Goal: Task Accomplishment & Management: Complete application form

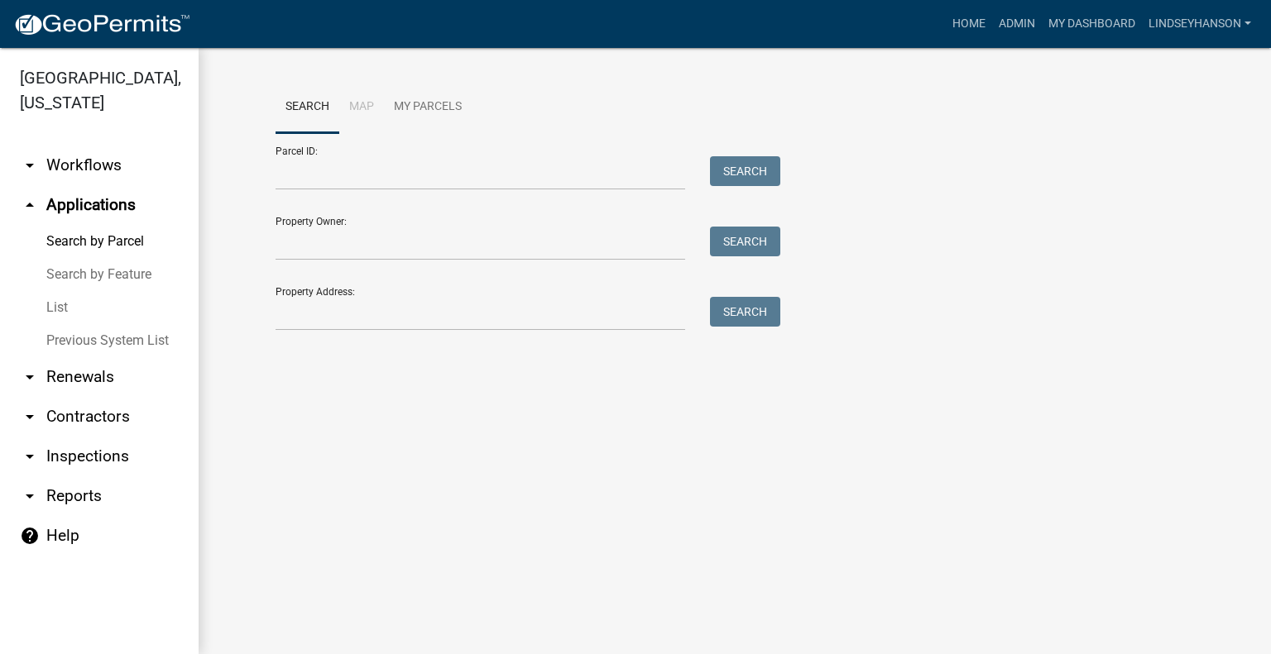
click at [96, 176] on link "arrow_drop_down Workflows" at bounding box center [99, 166] width 199 height 40
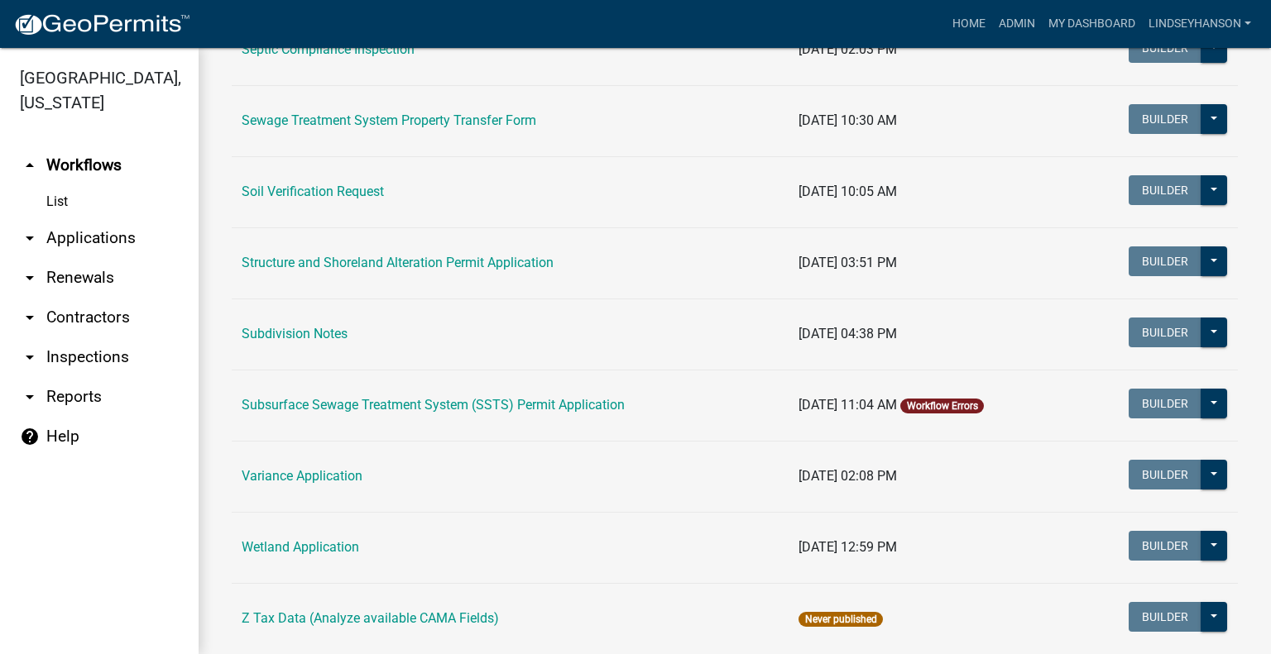
scroll to position [914, 0]
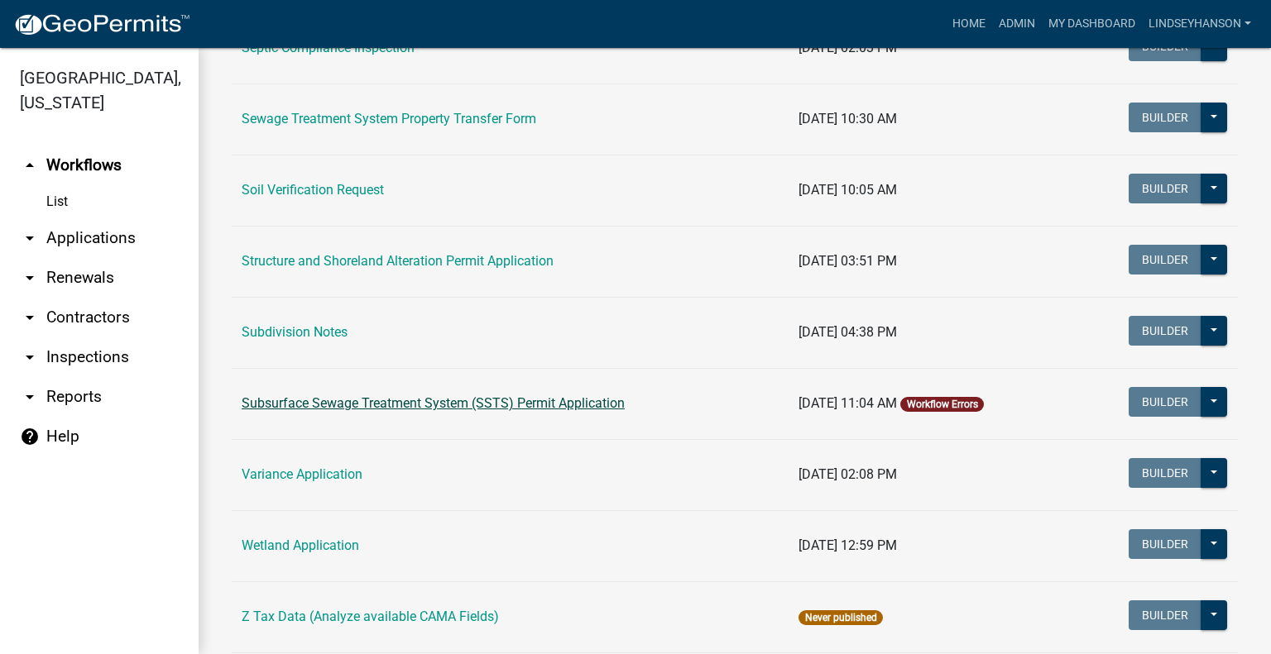
click at [529, 403] on link "Subsurface Sewage Treatment System (SSTS) Permit Application" at bounding box center [433, 403] width 383 height 16
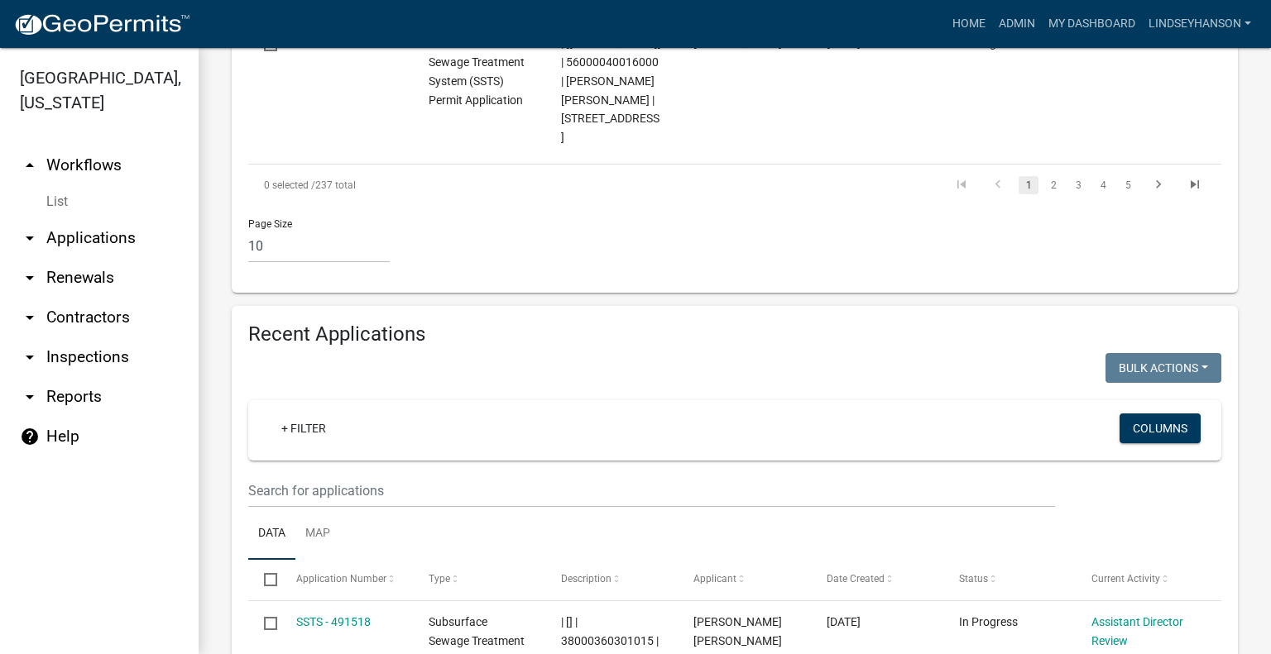
scroll to position [1886, 0]
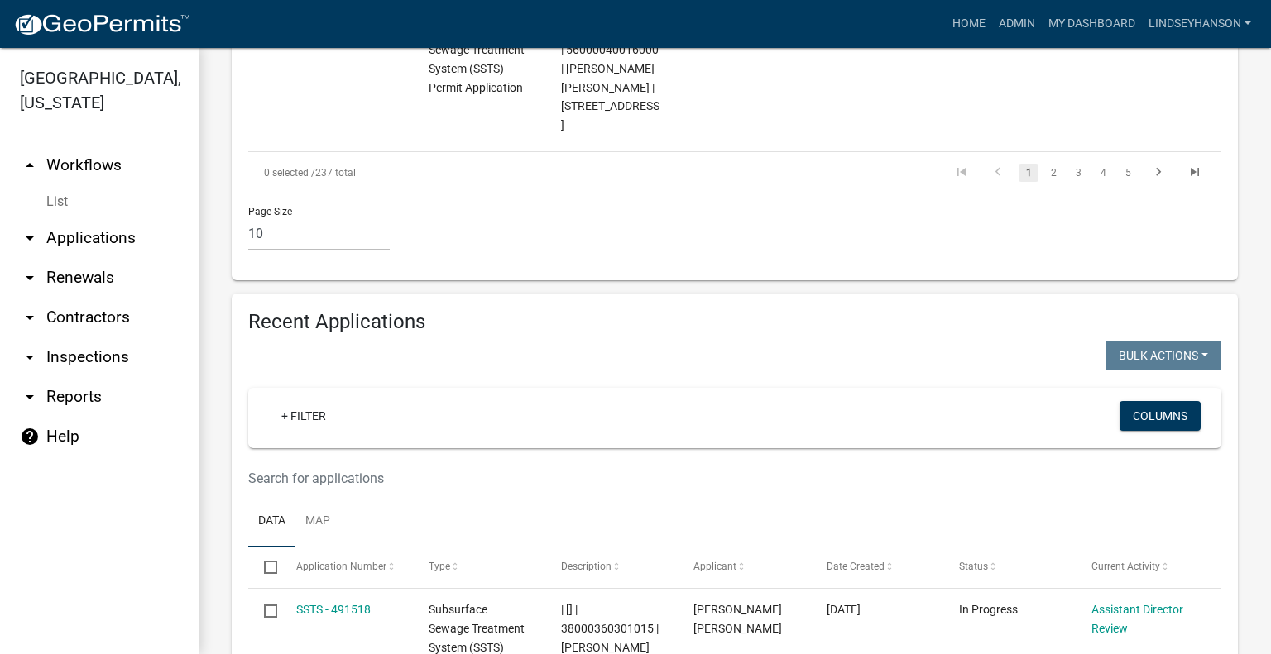
drag, startPoint x: 661, startPoint y: 322, endPoint x: 661, endPoint y: 341, distance: 19.0
click at [661, 401] on div "+ Filter" at bounding box center [575, 418] width 639 height 34
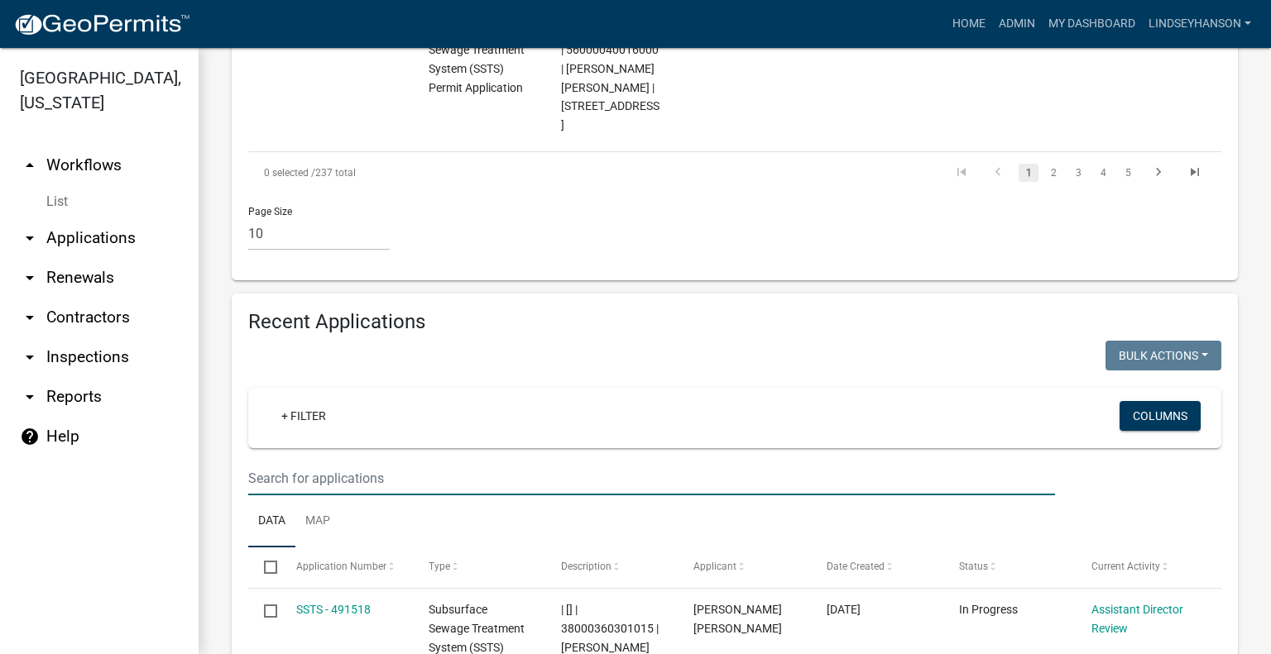
click at [642, 462] on input "text" at bounding box center [651, 479] width 807 height 34
type input "2025-485"
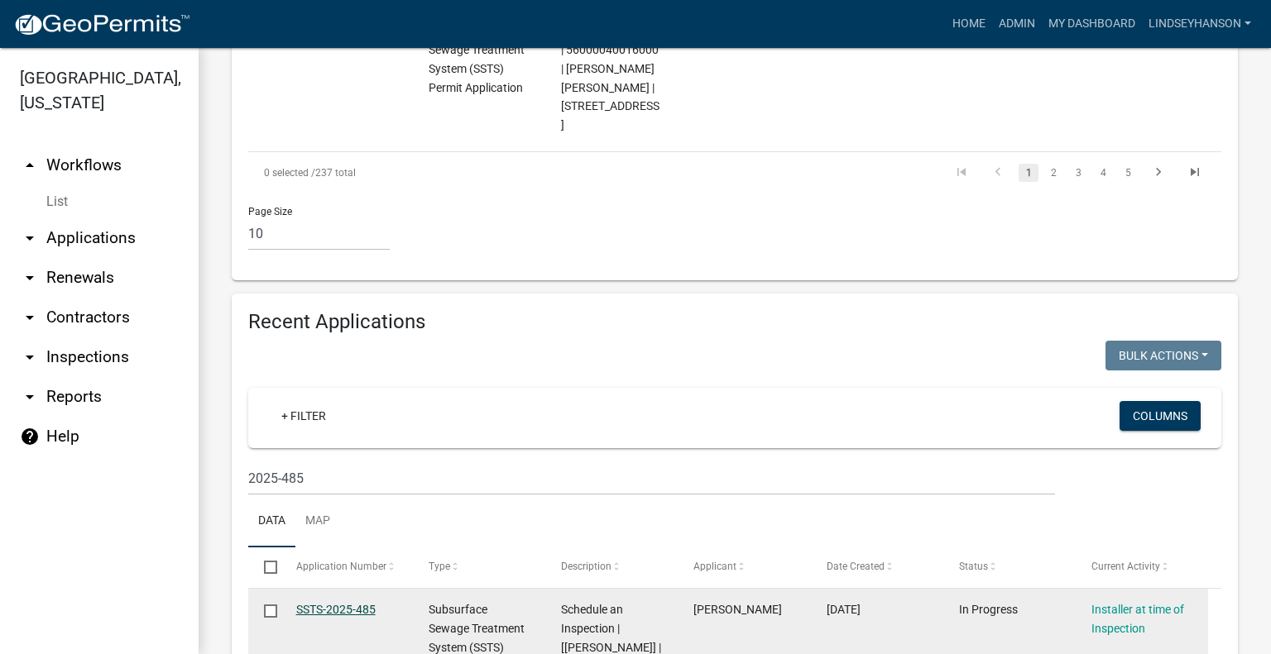
click at [328, 603] on link "SSTS-2025-485" at bounding box center [335, 609] width 79 height 13
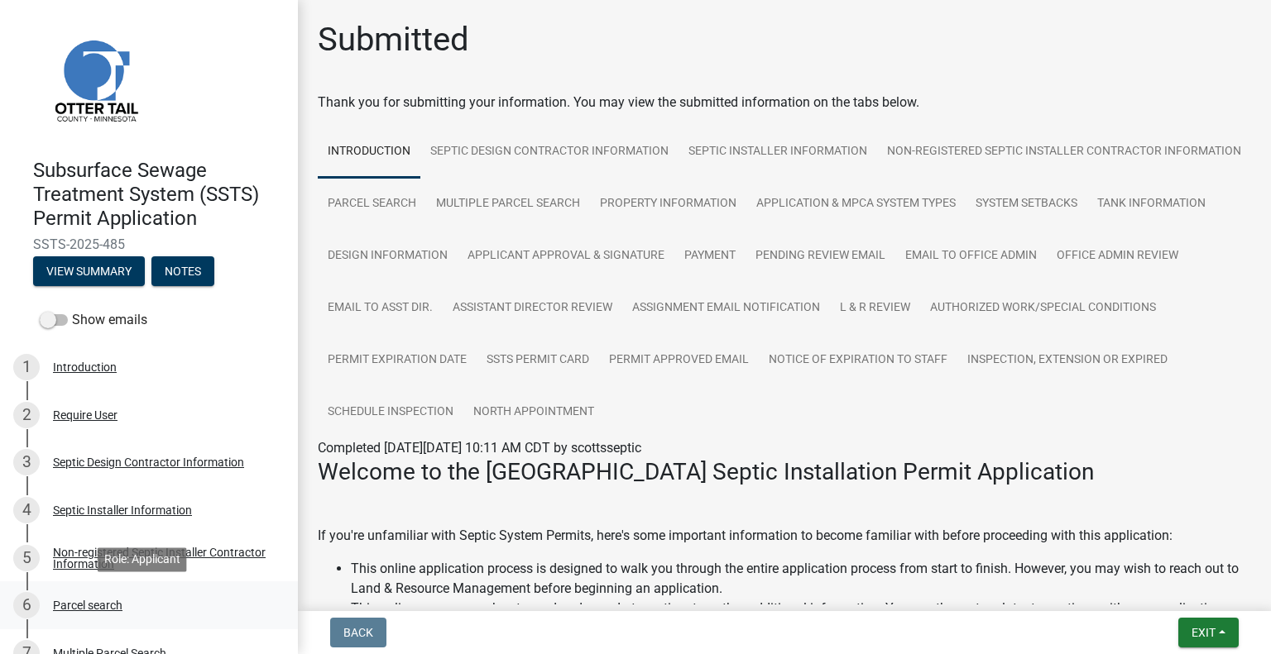
click at [116, 609] on div "Parcel search" at bounding box center [87, 606] width 69 height 12
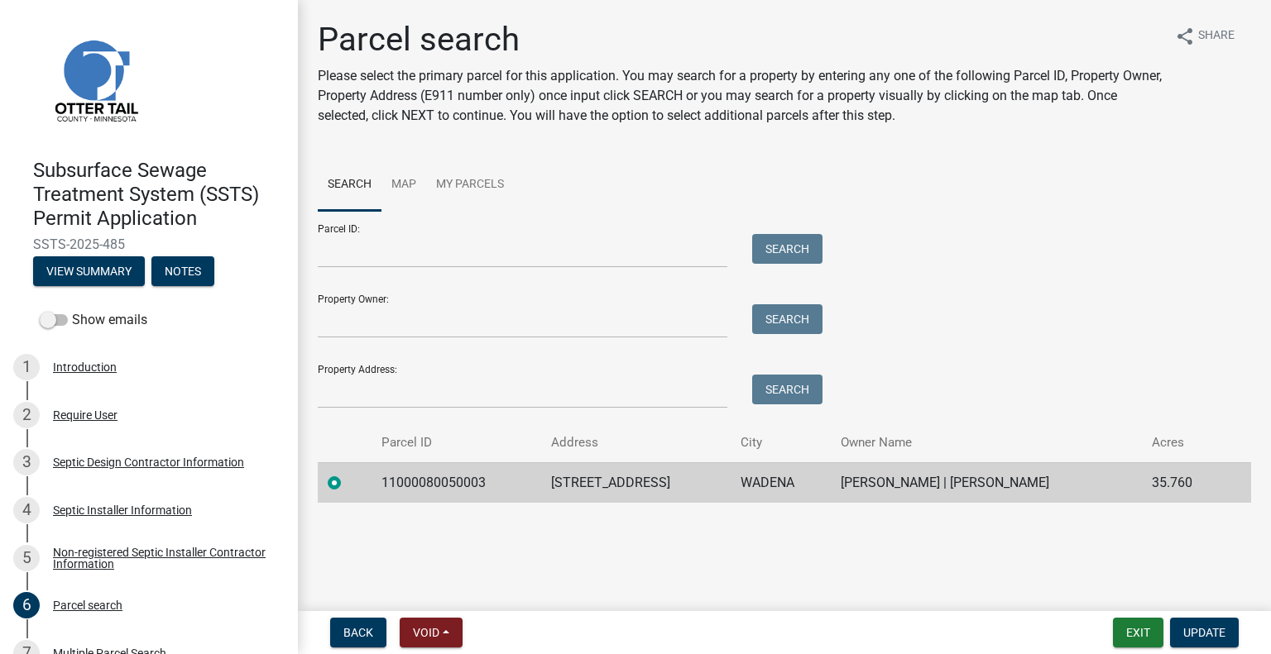
click at [394, 470] on td "11000080050003" at bounding box center [455, 482] width 169 height 41
click at [428, 488] on td "11000080050003" at bounding box center [455, 482] width 169 height 41
copy td "11000080050003"
click at [611, 491] on td "[STREET_ADDRESS]" at bounding box center [635, 482] width 189 height 41
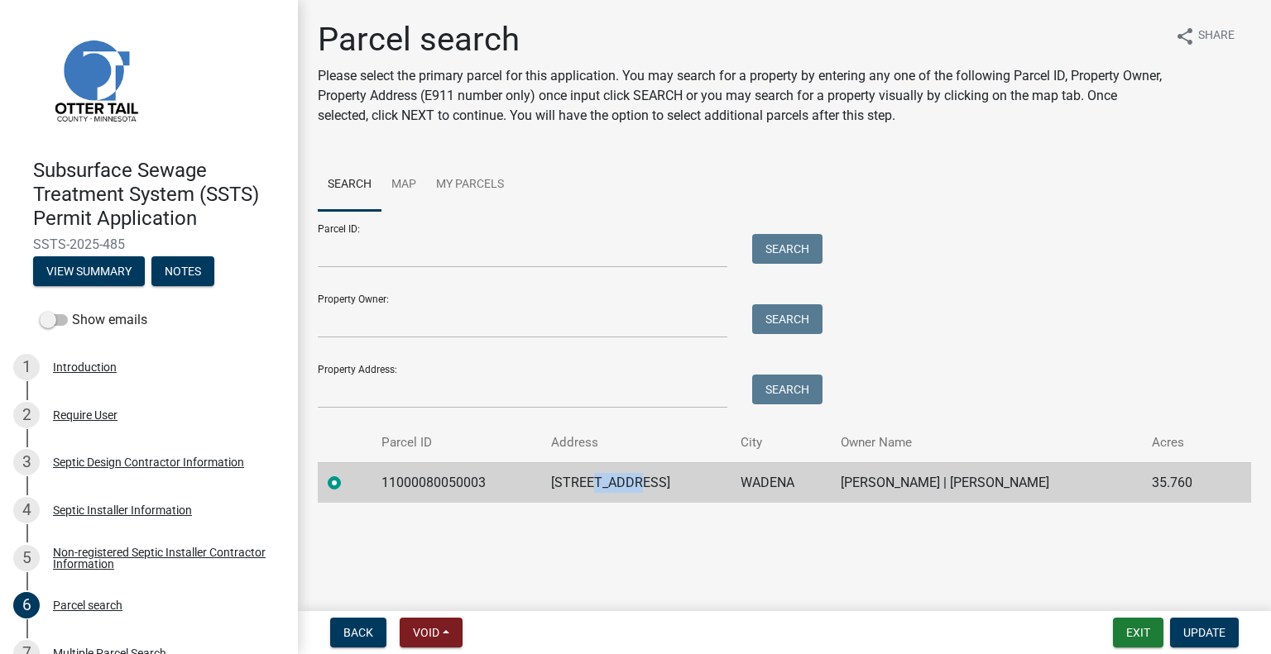
click at [611, 491] on td "[STREET_ADDRESS]" at bounding box center [635, 482] width 189 height 41
copy td "[STREET_ADDRESS]"
click at [761, 482] on td "WADENA" at bounding box center [781, 482] width 100 height 41
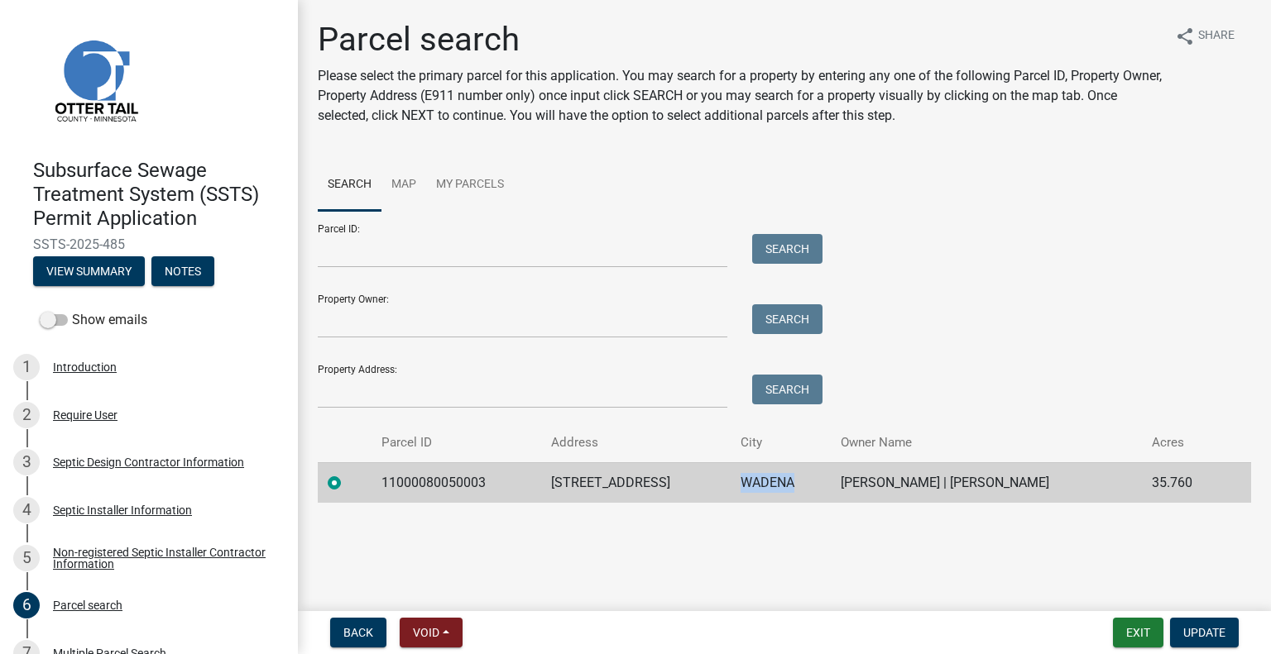
copy td "WADENA"
click at [978, 488] on td "[PERSON_NAME] | [PERSON_NAME]" at bounding box center [986, 482] width 311 height 41
click at [971, 482] on td "[PERSON_NAME] | [PERSON_NAME]" at bounding box center [986, 482] width 311 height 41
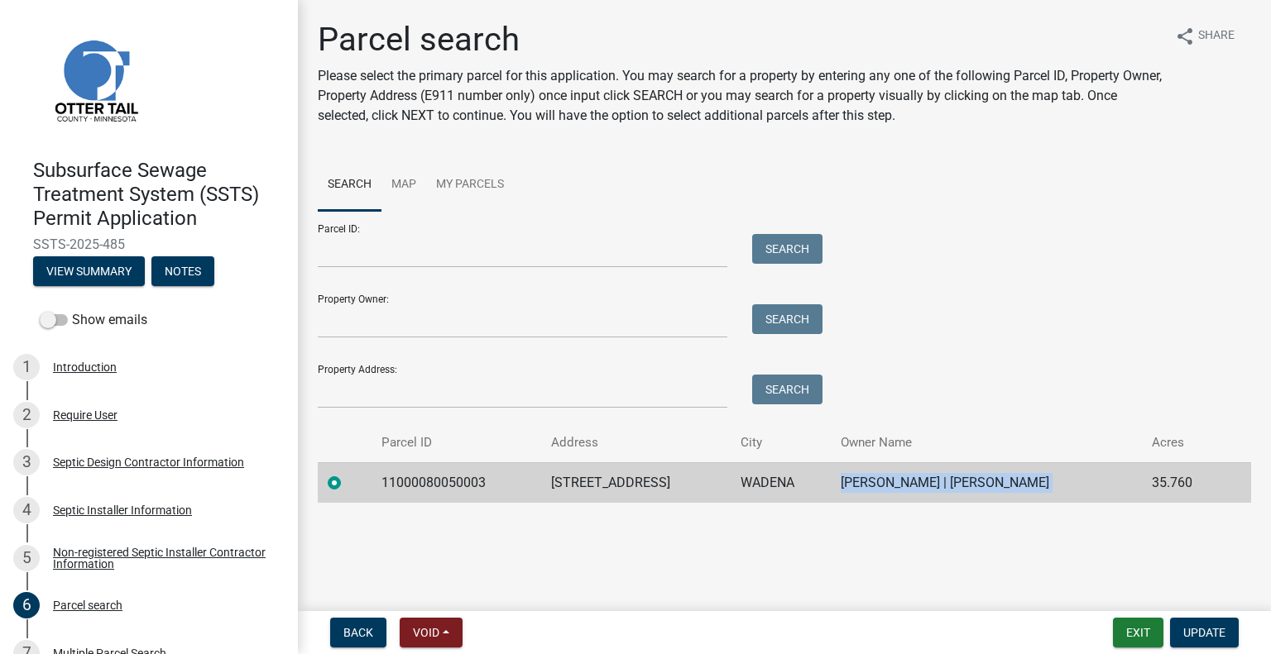
copy td "[PERSON_NAME] | [PERSON_NAME]"
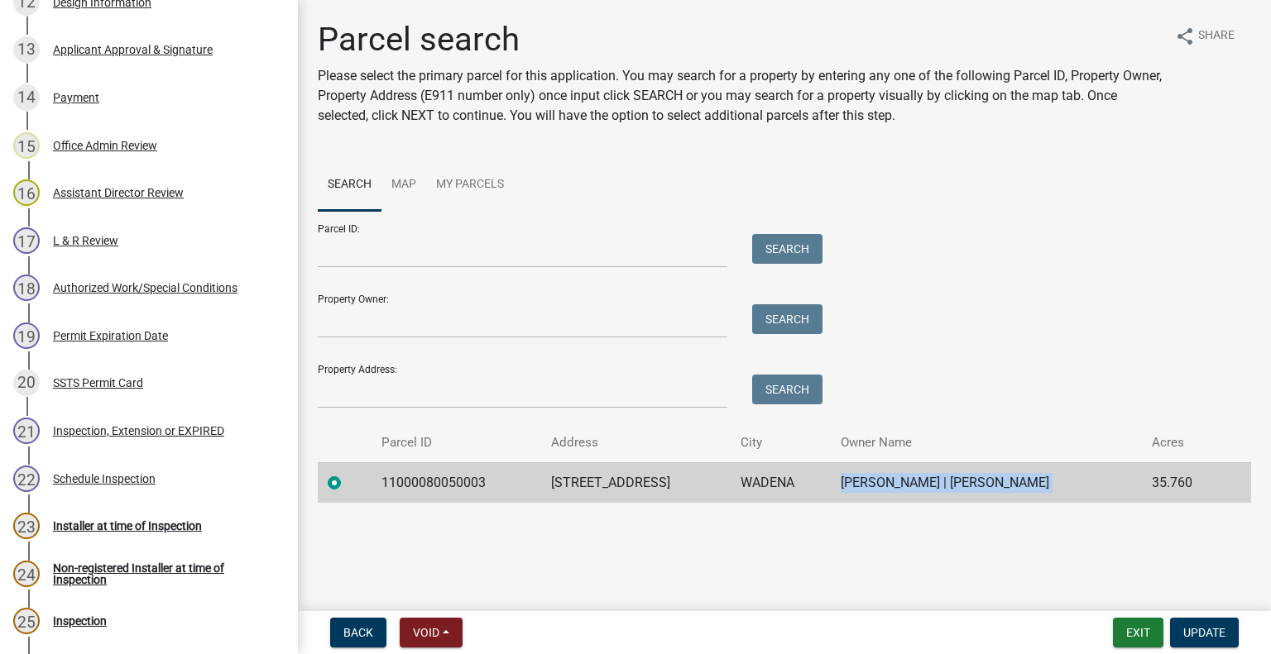
scroll to position [1082, 0]
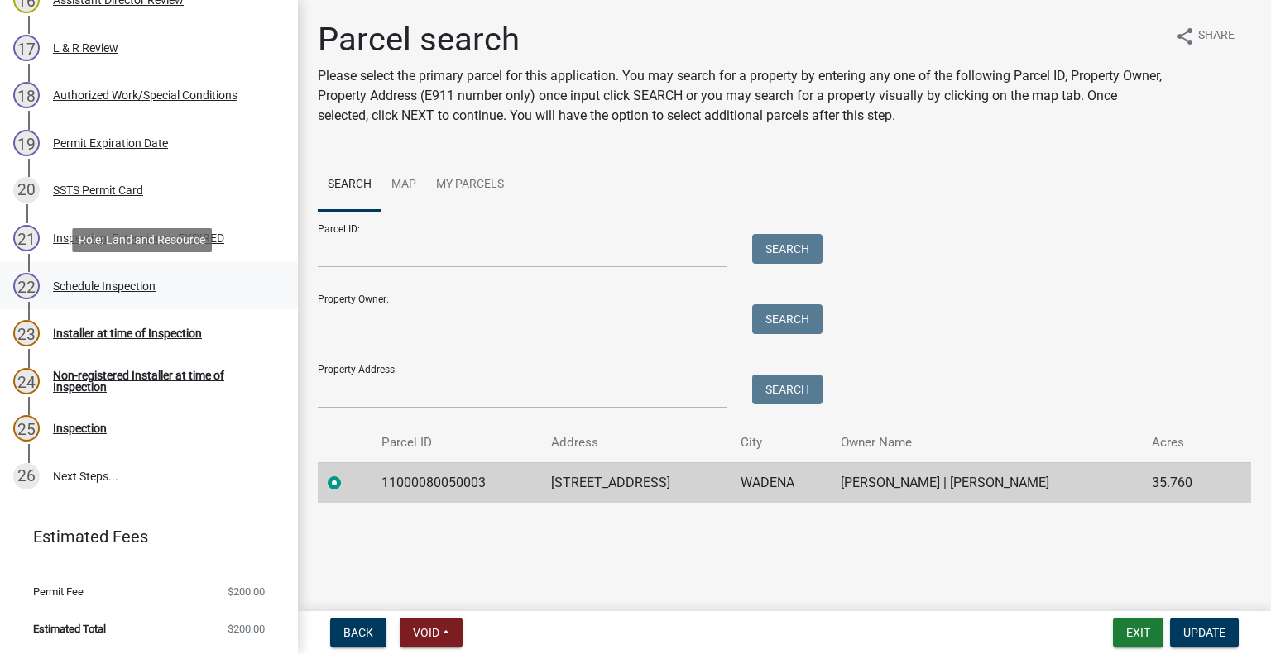
click at [149, 286] on div "Schedule Inspection" at bounding box center [104, 286] width 103 height 12
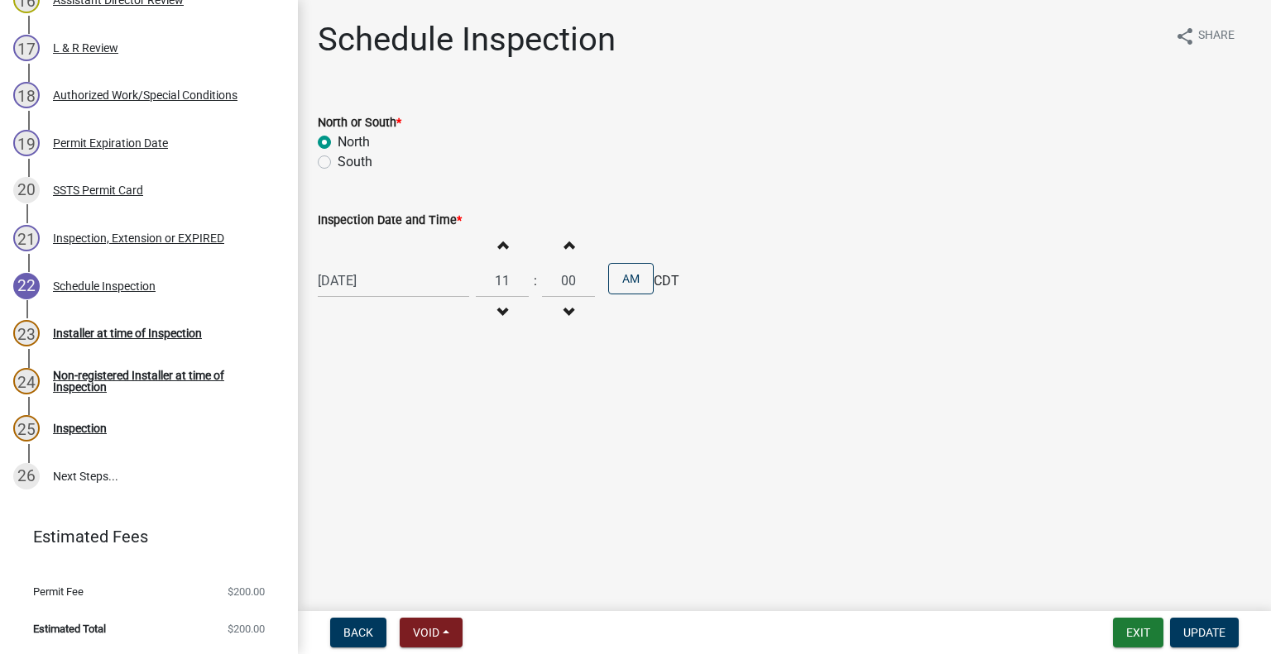
click at [408, 285] on div "[DATE]" at bounding box center [393, 281] width 151 height 34
select select "10"
select select "2025"
click at [408, 416] on div "16" at bounding box center [413, 422] width 26 height 26
type input "[DATE]"
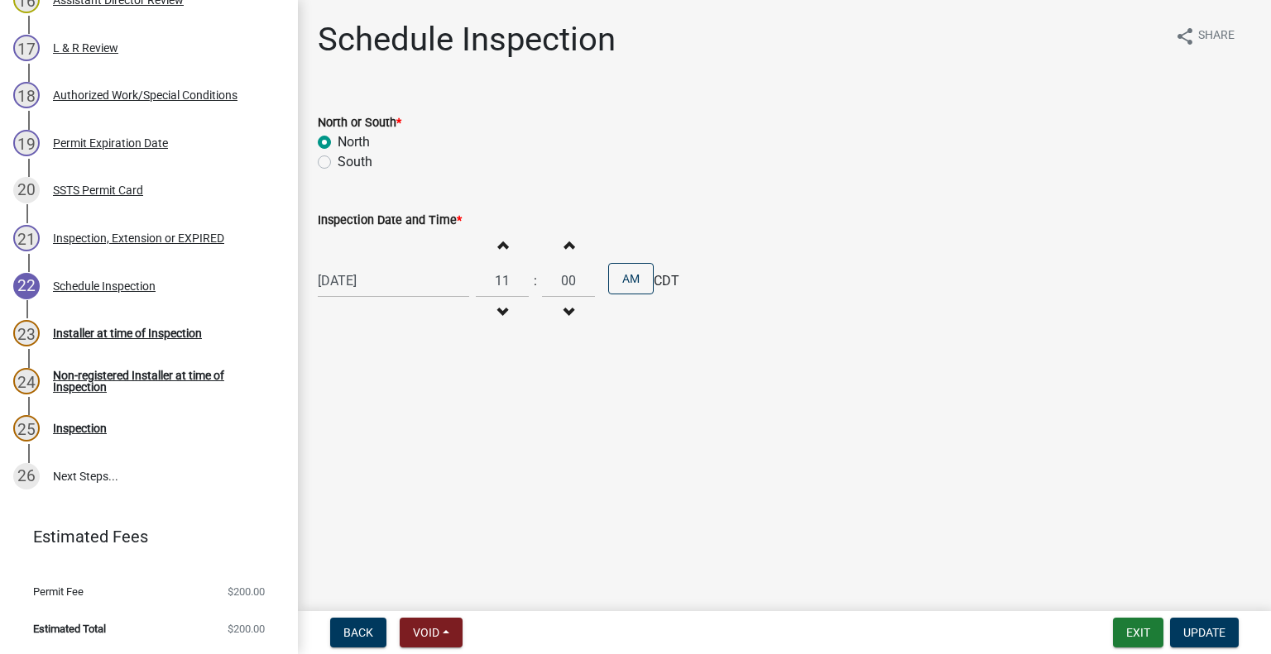
click at [498, 314] on span "button" at bounding box center [502, 312] width 8 height 13
click at [493, 253] on button "Increment hours" at bounding box center [502, 245] width 35 height 30
type input "01"
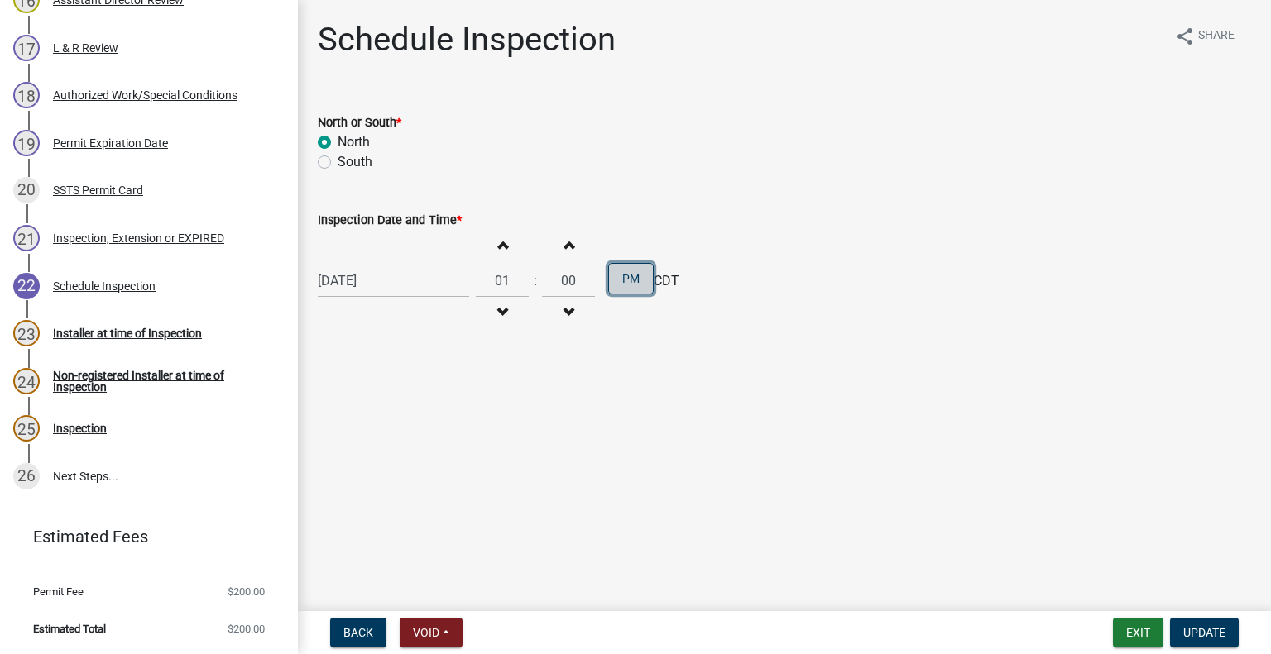
click at [622, 274] on button "PM" at bounding box center [631, 278] width 46 height 31
click at [624, 275] on button "AM" at bounding box center [631, 278] width 46 height 31
click at [1224, 625] on button "Update" at bounding box center [1204, 633] width 69 height 30
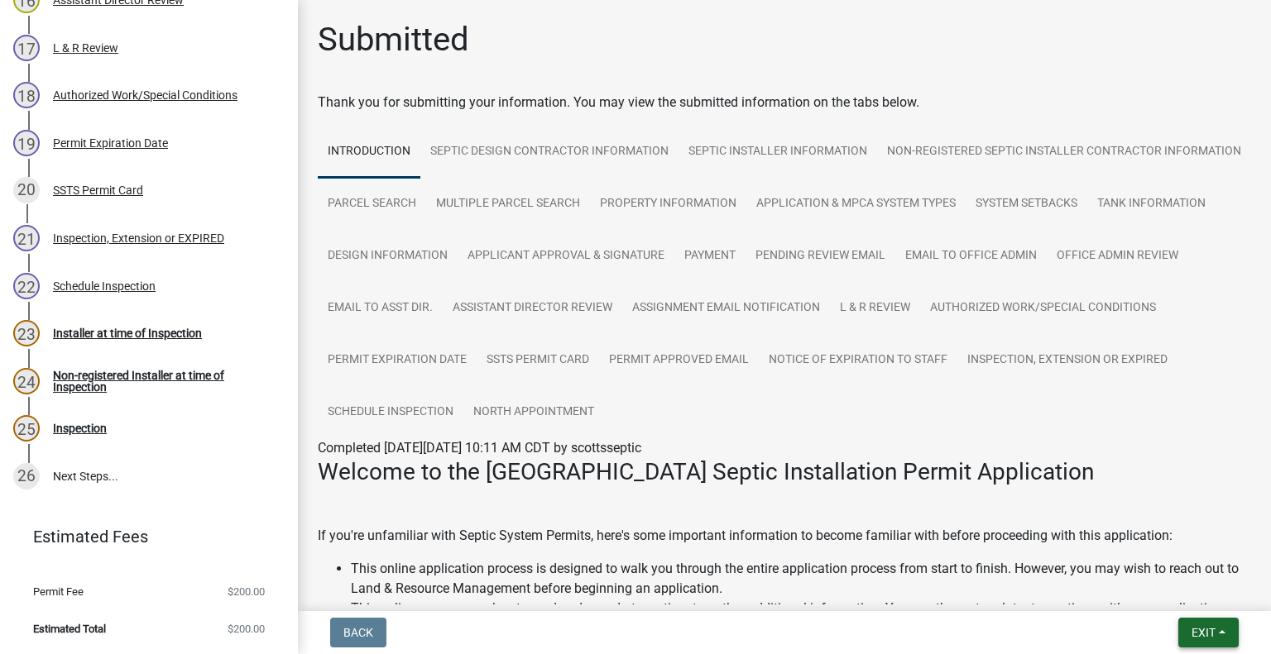
click at [1197, 630] on span "Exit" at bounding box center [1203, 632] width 24 height 13
click at [1176, 601] on button "Save & Exit" at bounding box center [1173, 590] width 132 height 40
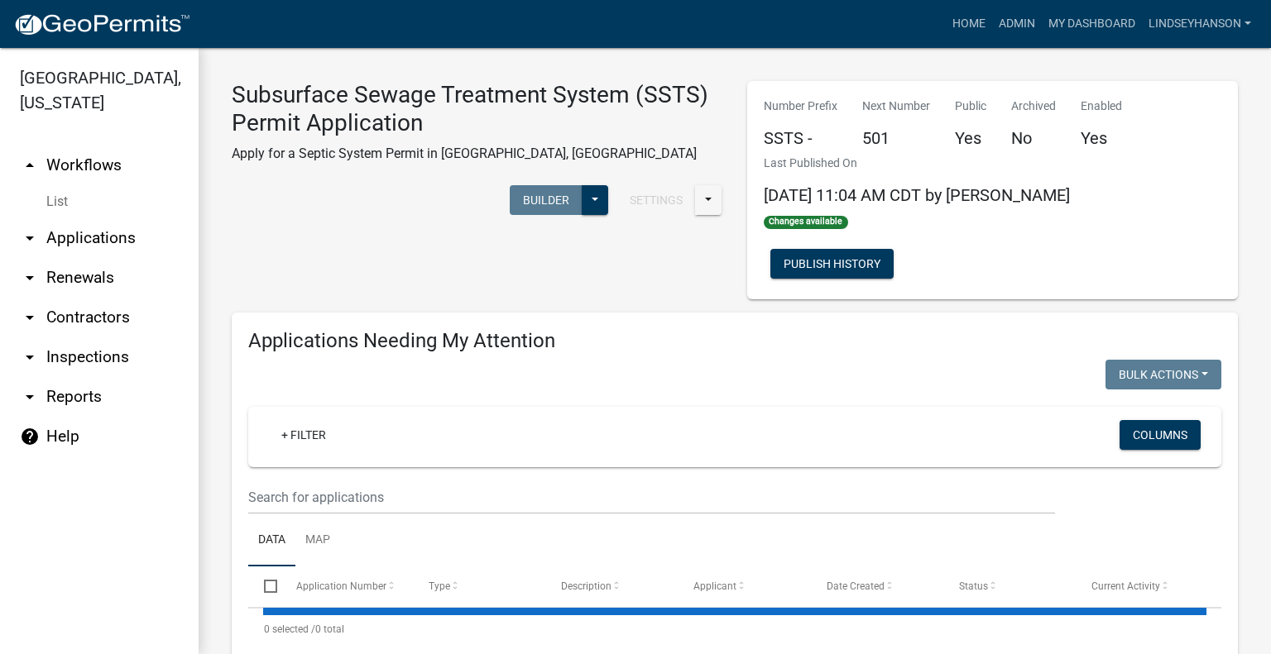
click at [122, 237] on link "arrow_drop_down Applications" at bounding box center [99, 238] width 199 height 40
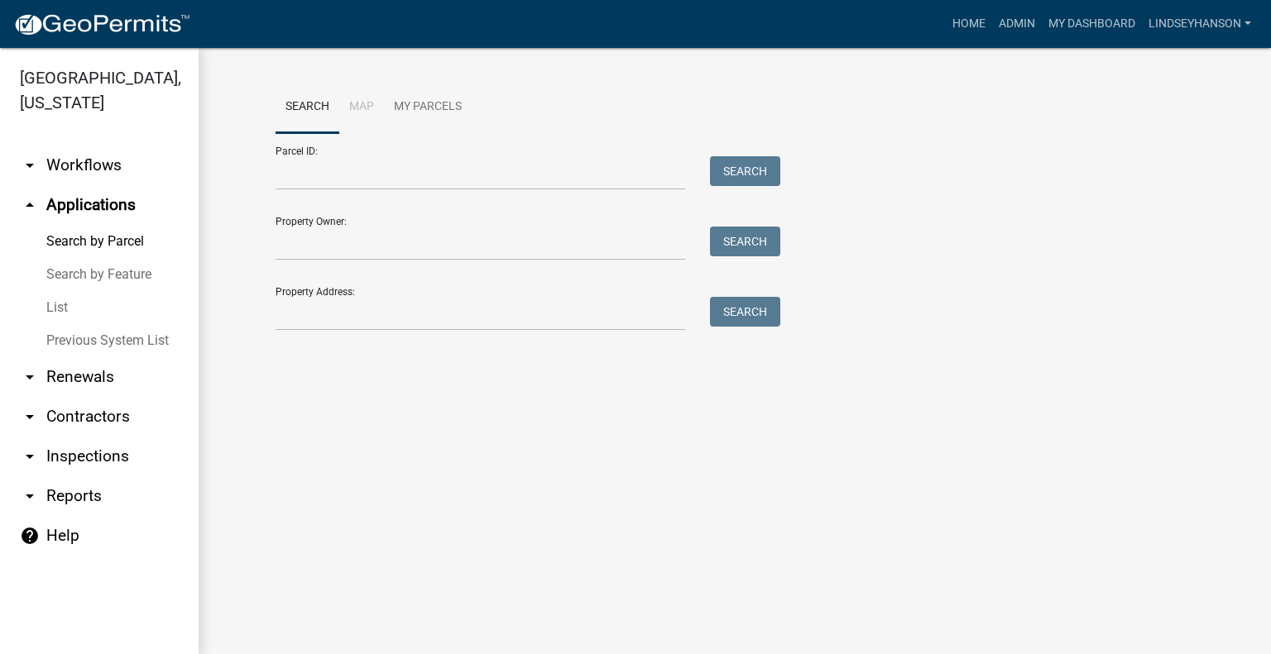
click at [74, 157] on link "arrow_drop_down Workflows" at bounding box center [99, 166] width 199 height 40
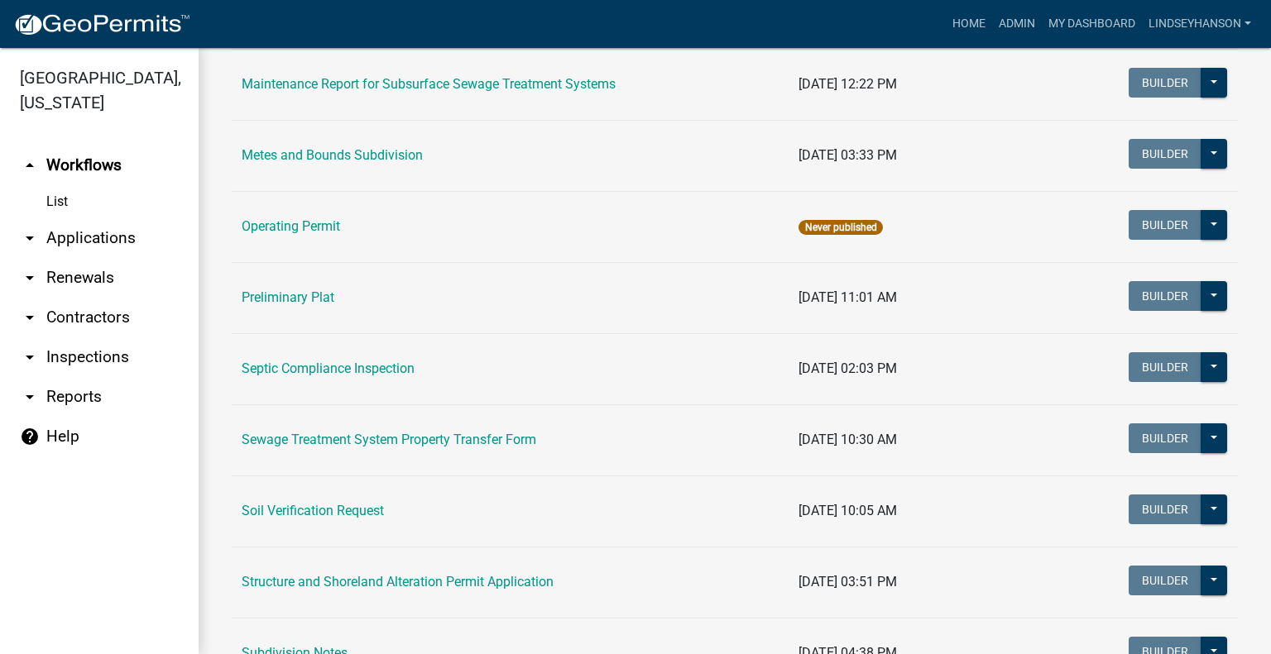
scroll to position [852, 0]
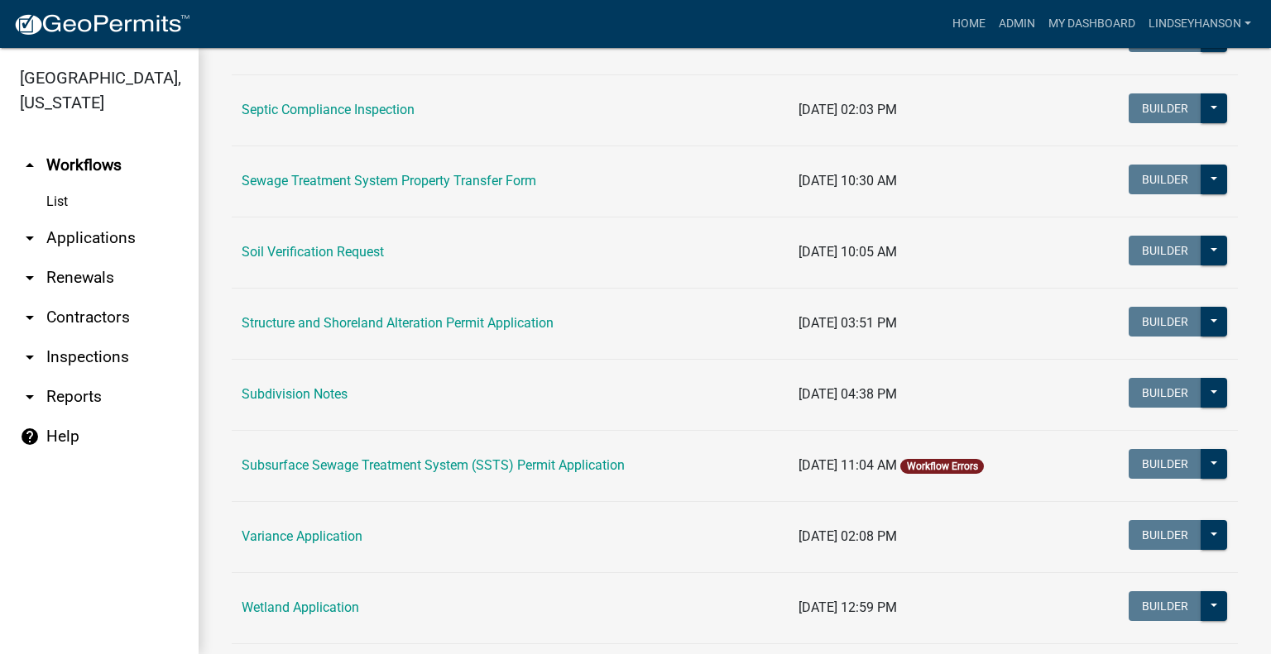
click at [563, 461] on link "Subsurface Sewage Treatment System (SSTS) Permit Application" at bounding box center [433, 466] width 383 height 16
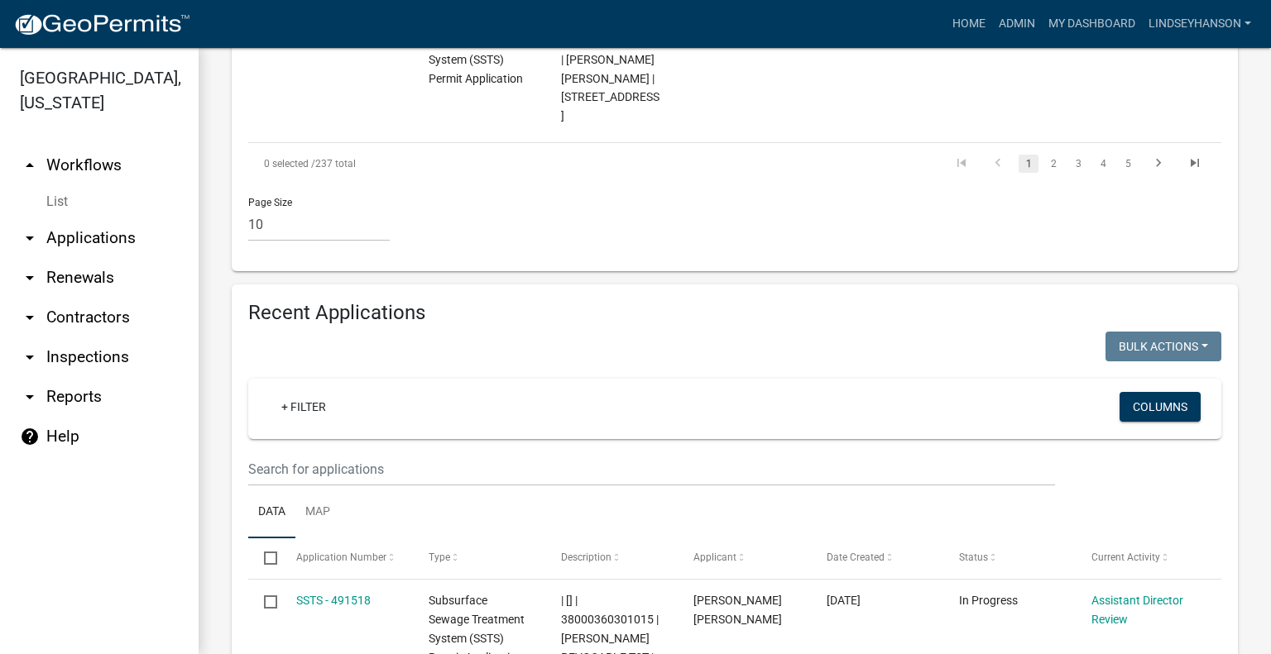
scroll to position [2015, 0]
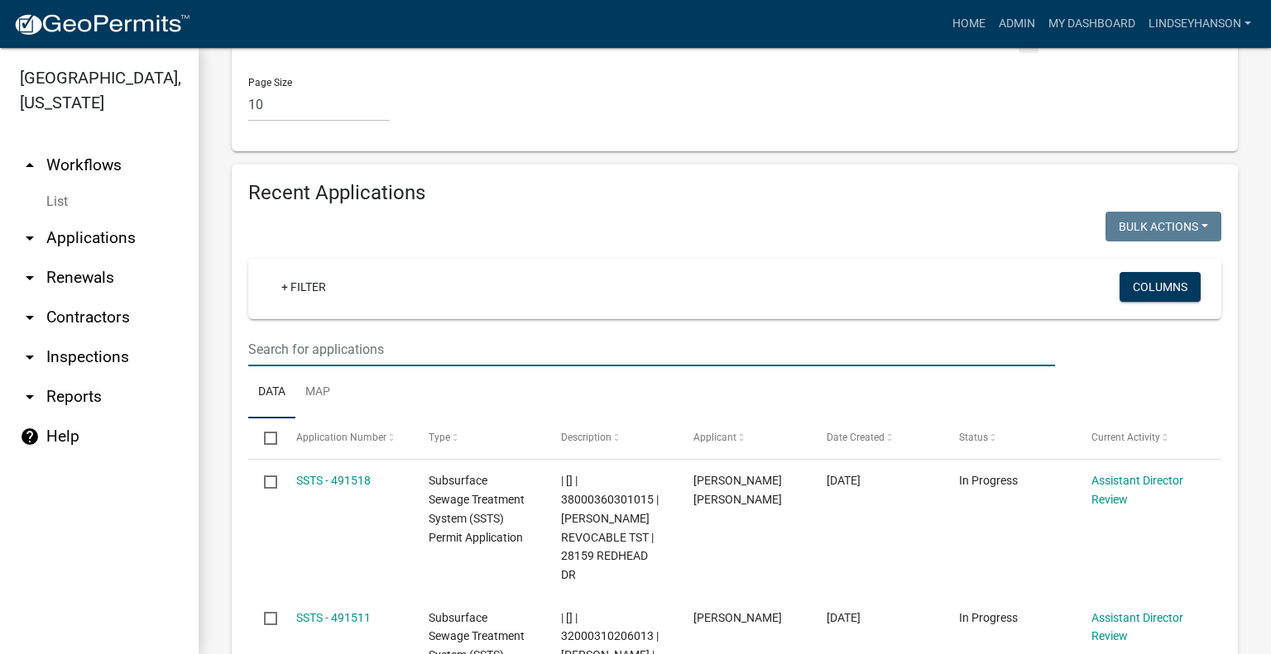
click at [755, 333] on input "text" at bounding box center [651, 350] width 807 height 34
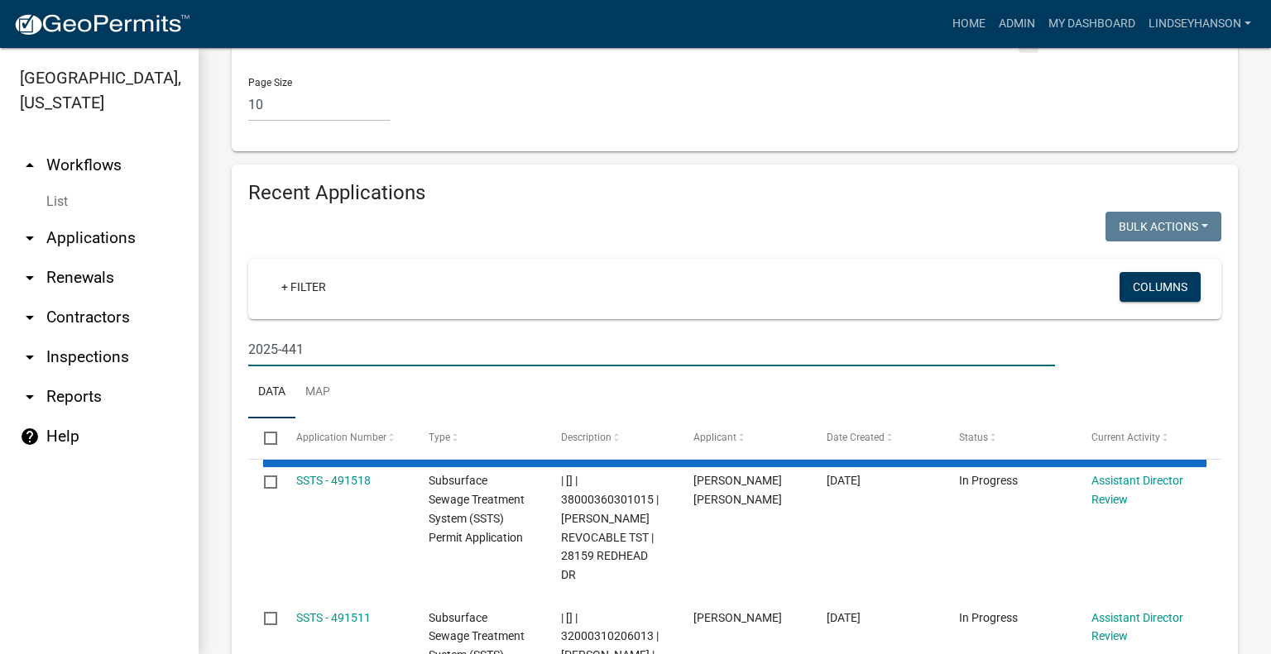
scroll to position [1962, 0]
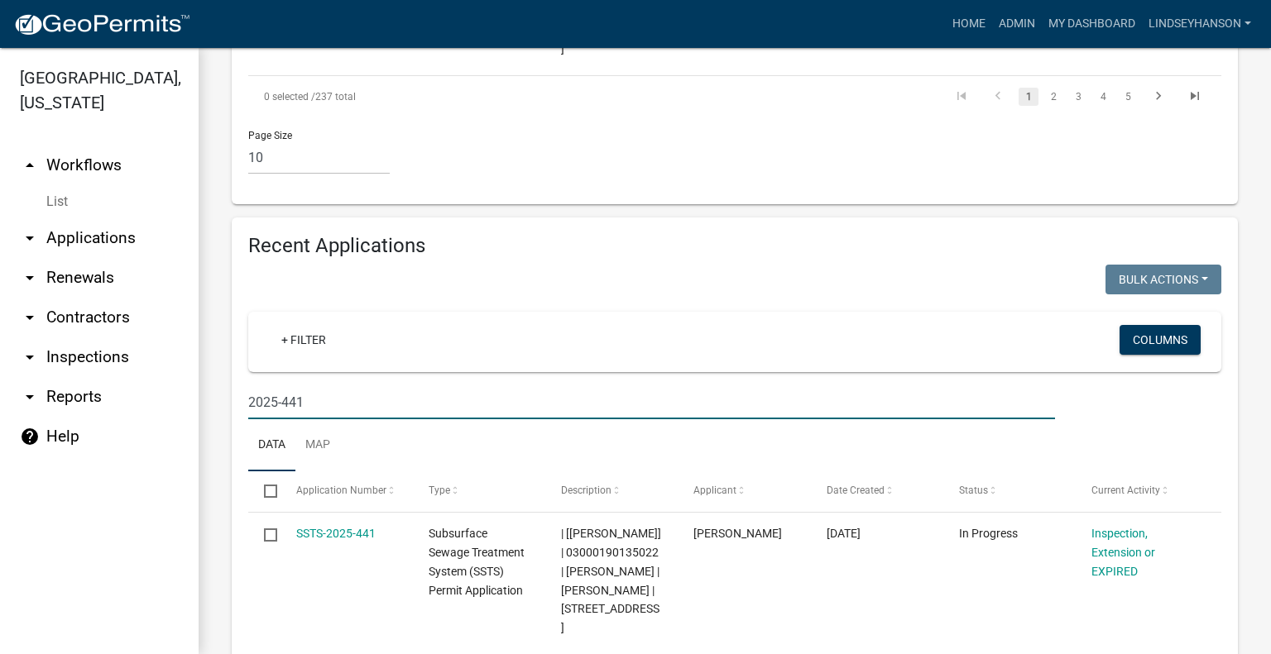
type input "2025-441"
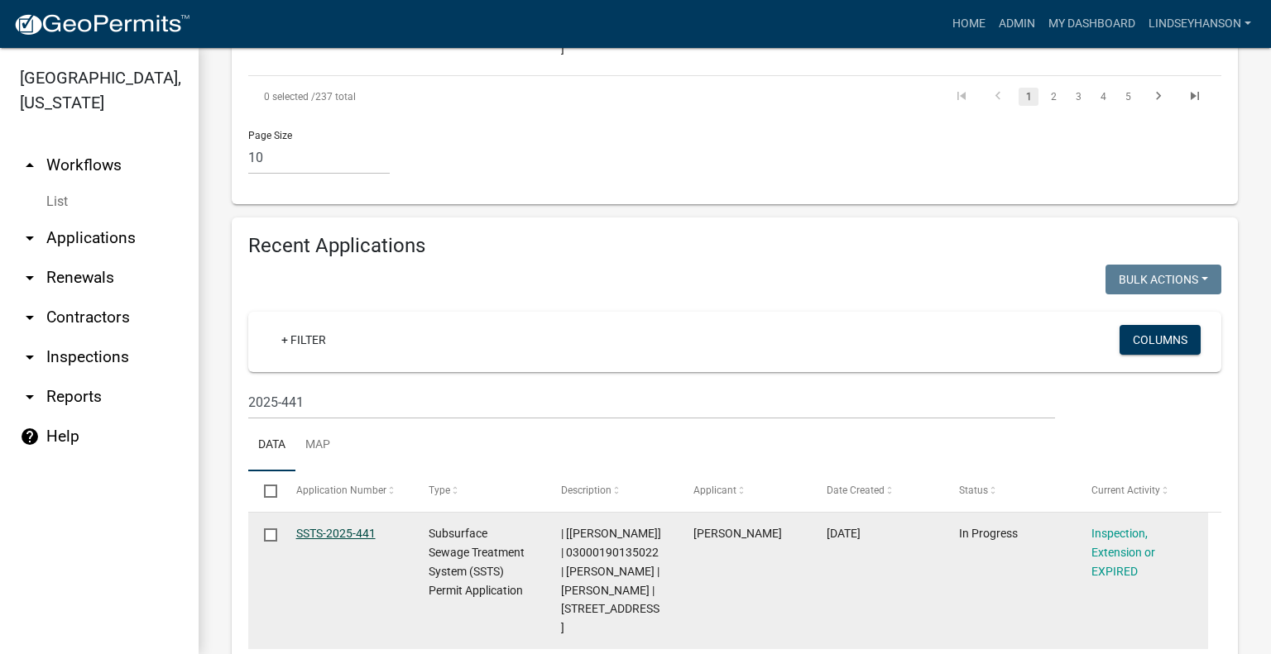
click at [363, 527] on link "SSTS-2025-441" at bounding box center [335, 533] width 79 height 13
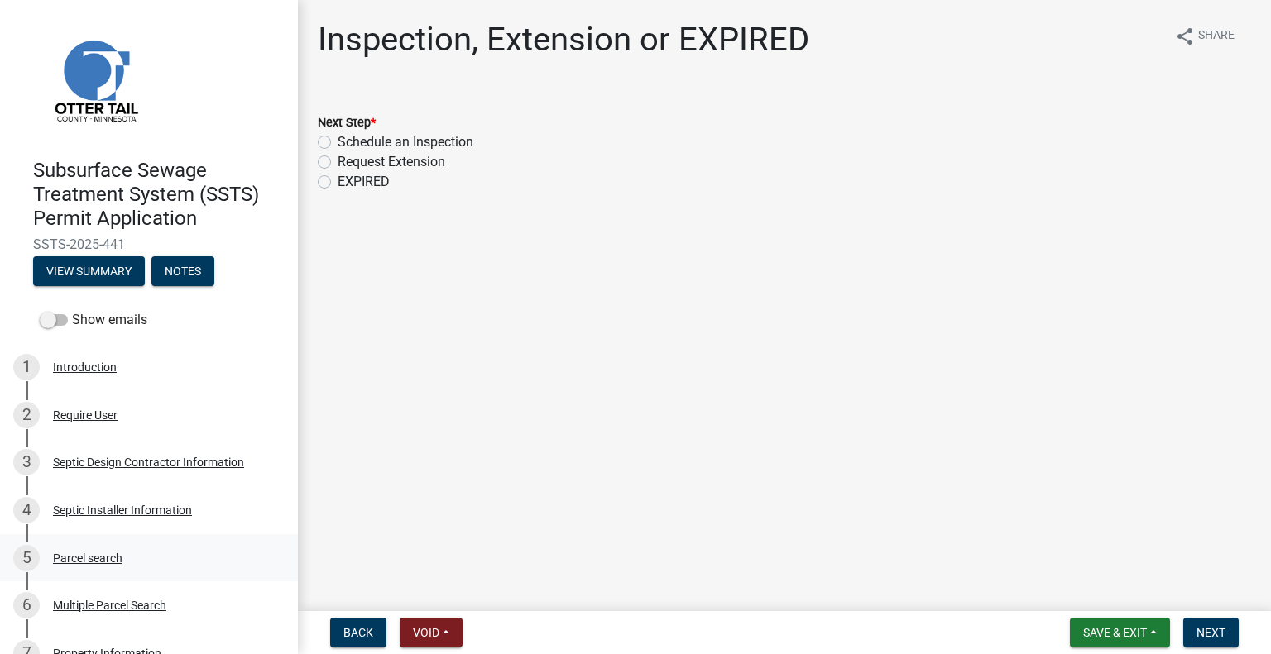
click at [113, 558] on div "Parcel search" at bounding box center [87, 559] width 69 height 12
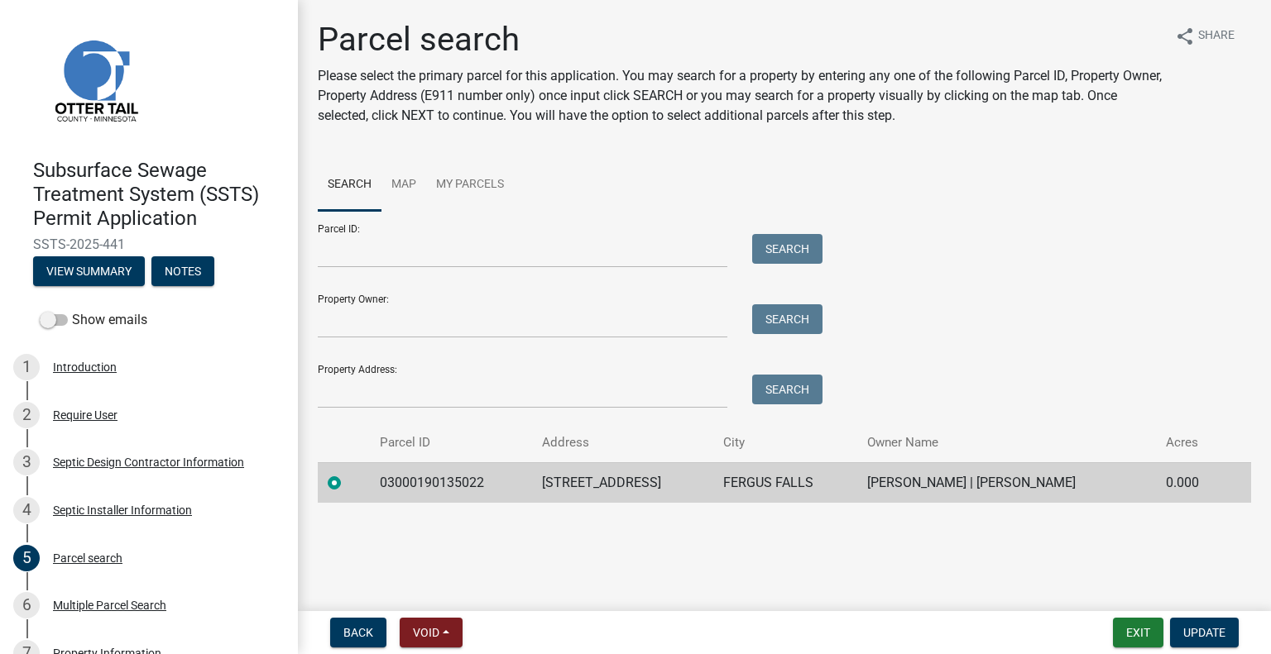
click at [422, 486] on td "03000190135022" at bounding box center [451, 482] width 162 height 41
copy td "03000190135022"
click at [558, 479] on td "[STREET_ADDRESS]" at bounding box center [623, 482] width 182 height 41
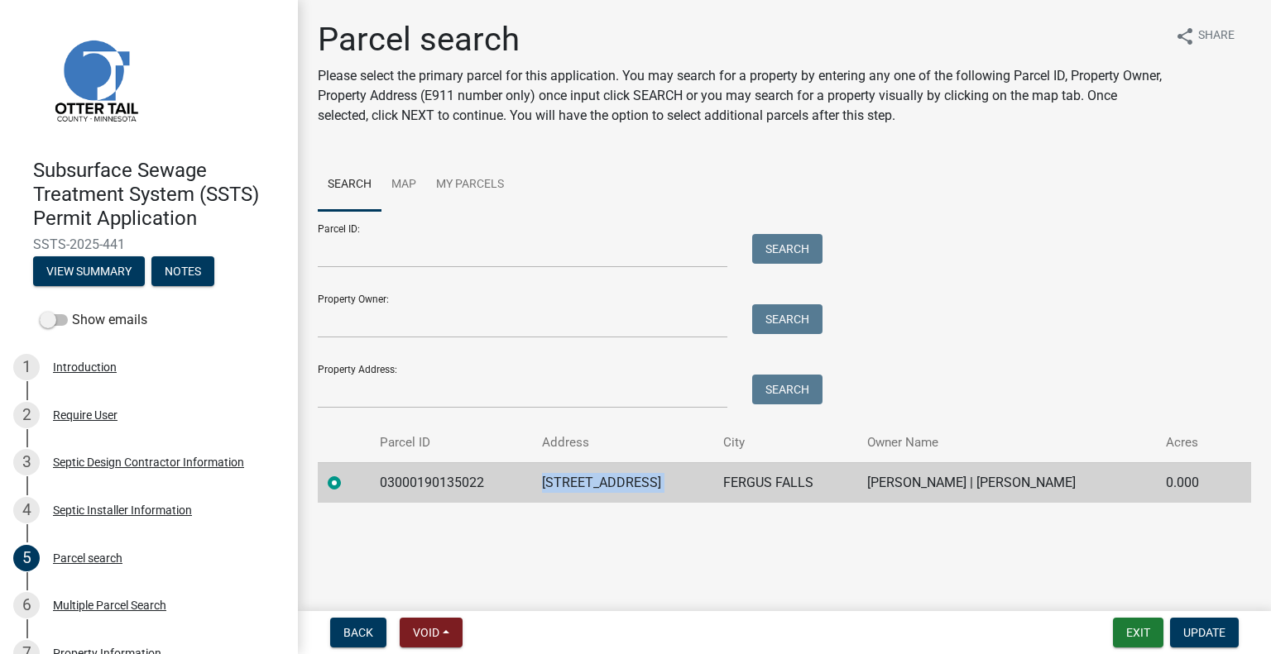
click at [558, 479] on td "[STREET_ADDRESS]" at bounding box center [623, 482] width 182 height 41
copy td "[STREET_ADDRESS]"
click at [733, 469] on td "FERGUS FALLS" at bounding box center [785, 482] width 144 height 41
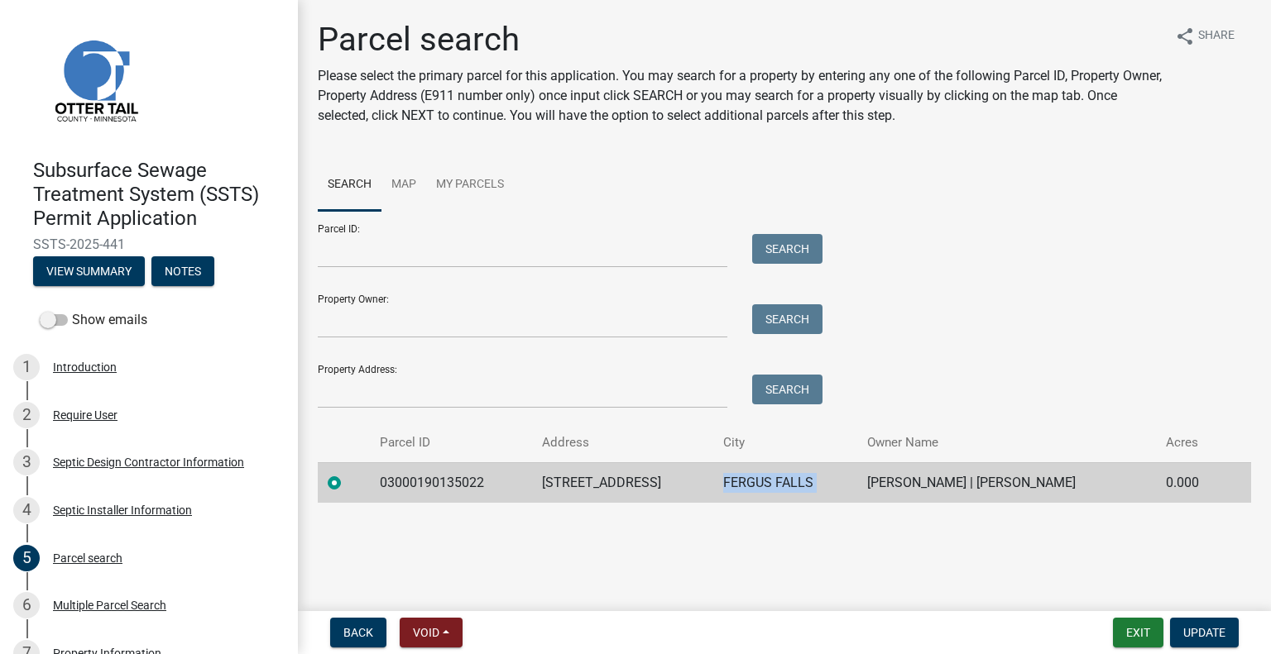
copy td "FERGUS FALLS"
click at [953, 486] on td "[PERSON_NAME] | [PERSON_NAME]" at bounding box center [1006, 482] width 299 height 41
click at [952, 485] on td "[PERSON_NAME] | [PERSON_NAME]" at bounding box center [1006, 482] width 299 height 41
copy td "[PERSON_NAME] | [PERSON_NAME]"
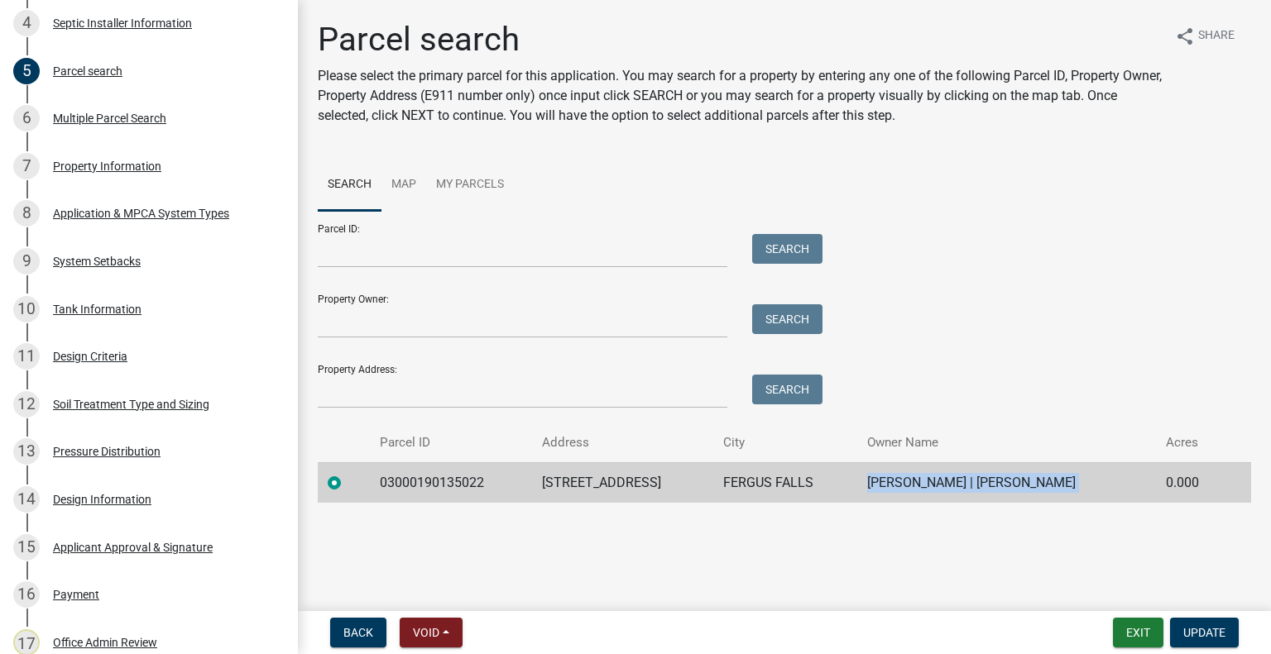
scroll to position [986, 0]
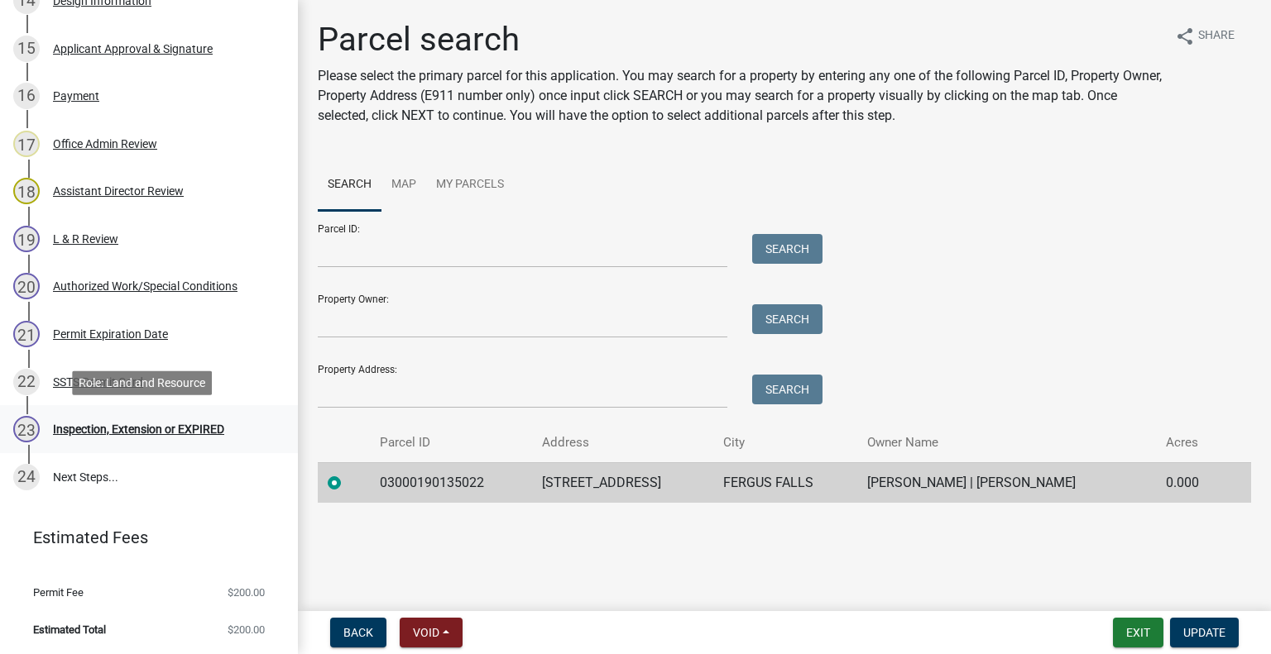
click at [194, 412] on link "23 Inspection, Extension or EXPIRED" at bounding box center [149, 429] width 298 height 48
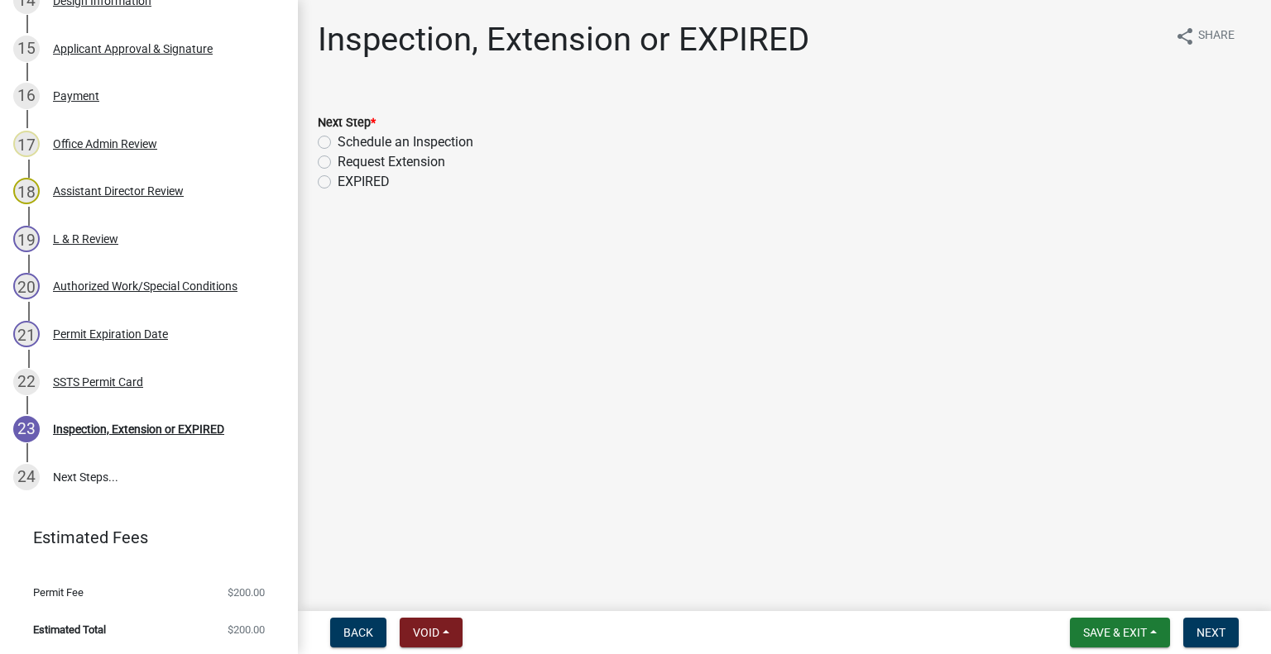
click at [410, 145] on label "Schedule an Inspection" at bounding box center [406, 142] width 136 height 20
click at [348, 143] on input "Schedule an Inspection" at bounding box center [343, 137] width 11 height 11
radio input "true"
click at [1218, 623] on button "Next" at bounding box center [1210, 633] width 55 height 30
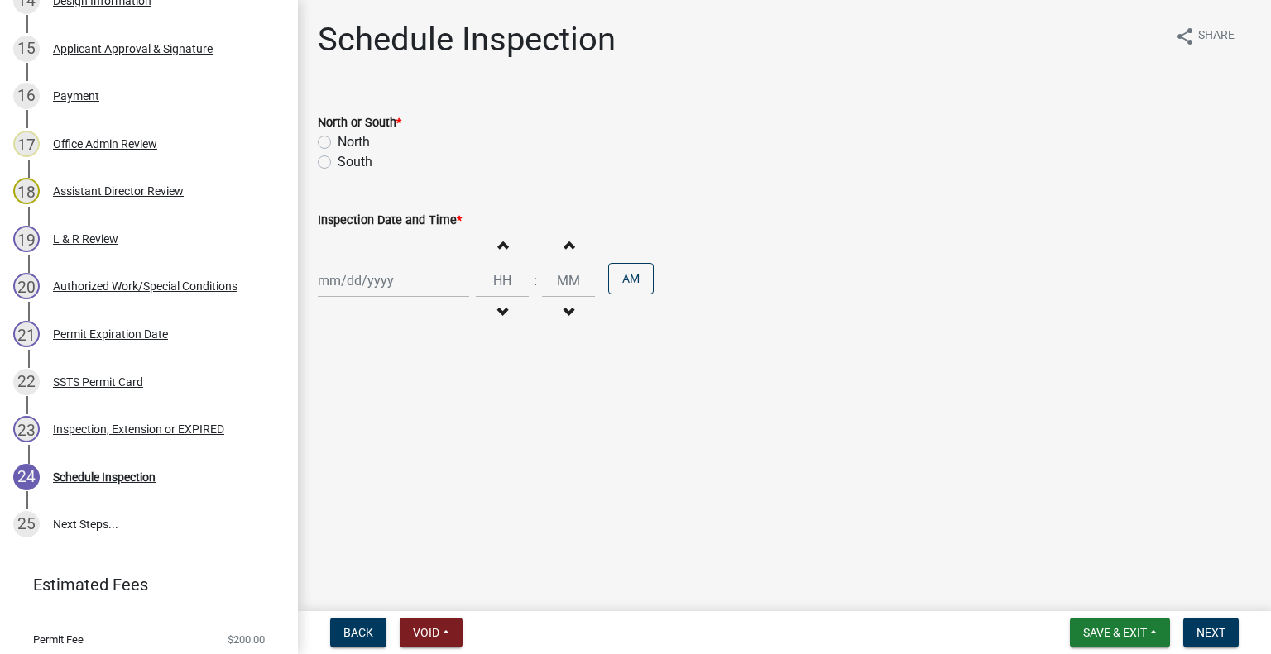
scroll to position [1034, 0]
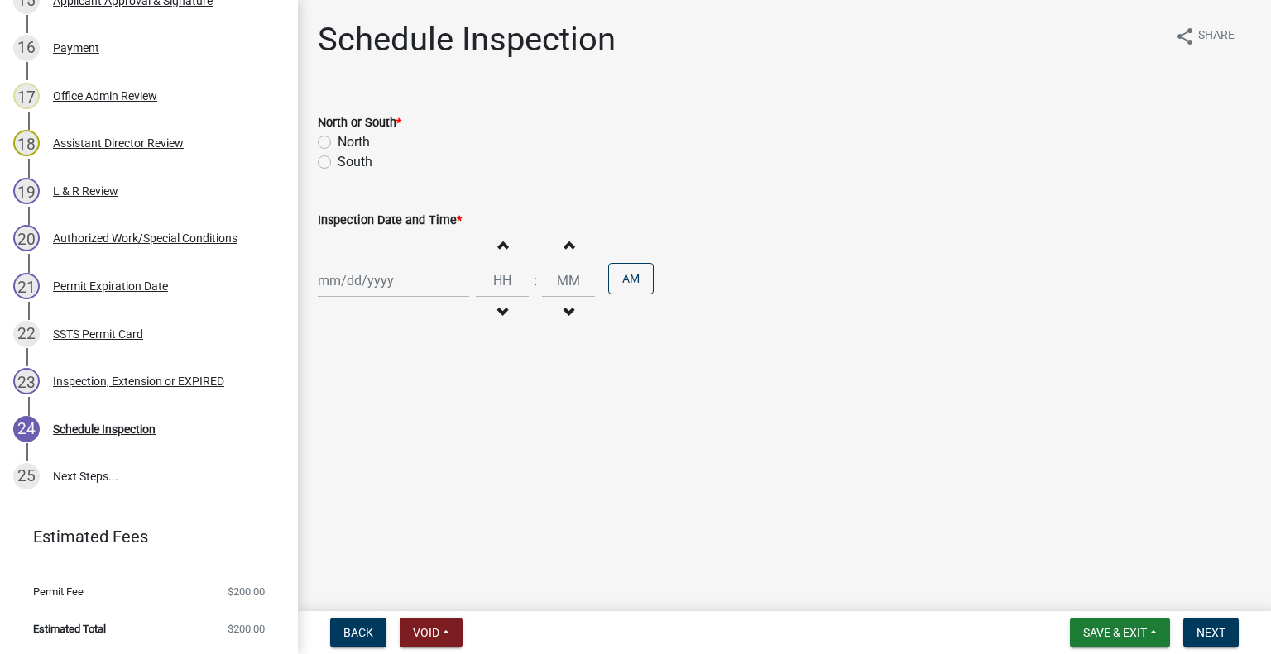
click at [351, 141] on label "North" at bounding box center [354, 142] width 32 height 20
click at [348, 141] on input "North" at bounding box center [343, 137] width 11 height 11
radio input "true"
click at [349, 151] on label "North" at bounding box center [354, 142] width 32 height 20
click at [348, 143] on input "North" at bounding box center [343, 137] width 11 height 11
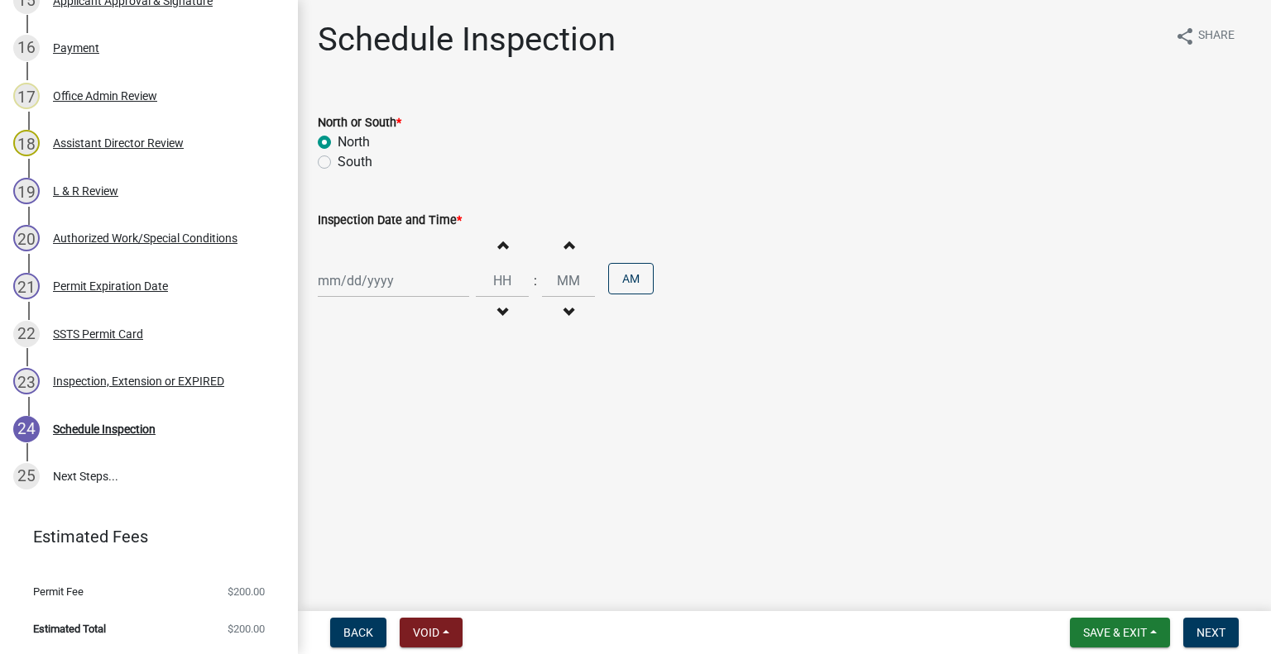
click at [334, 164] on div "South" at bounding box center [784, 162] width 933 height 20
click at [338, 160] on label "South" at bounding box center [355, 162] width 35 height 20
click at [338, 160] on input "South" at bounding box center [343, 157] width 11 height 11
radio input "true"
click at [376, 267] on div at bounding box center [393, 281] width 151 height 34
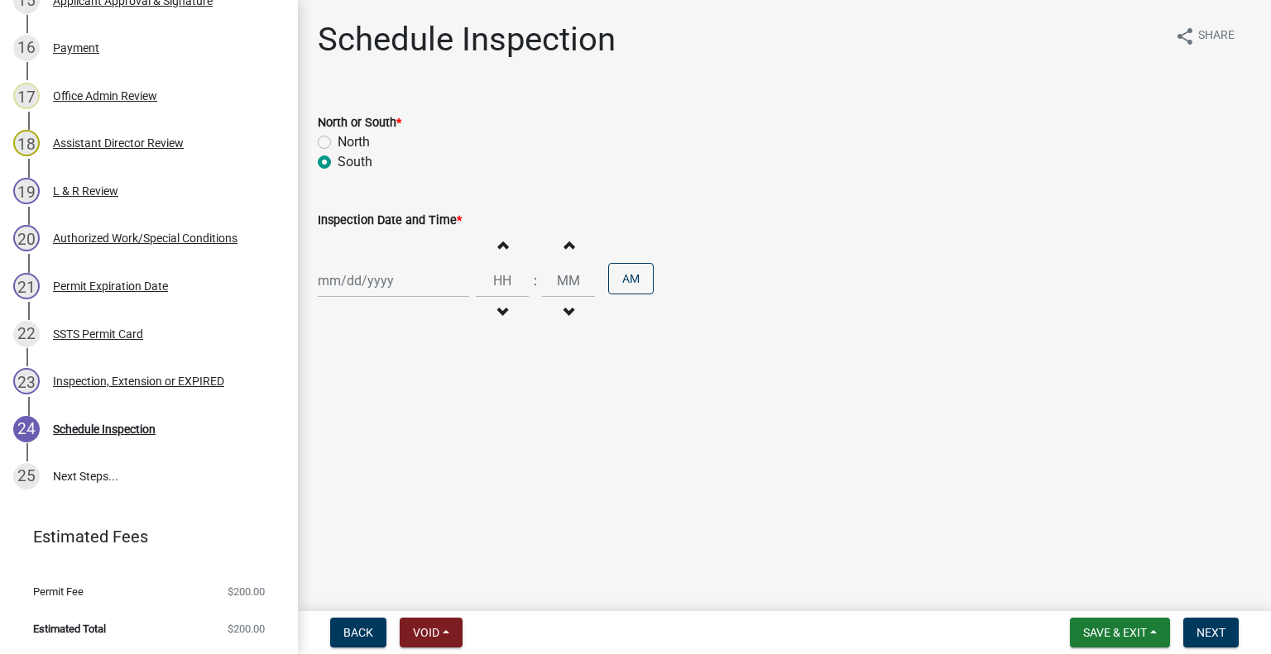
select select "10"
select select "2025"
click at [364, 416] on div "14" at bounding box center [360, 422] width 26 height 26
type input "[DATE]"
click at [498, 311] on span "button" at bounding box center [502, 312] width 8 height 13
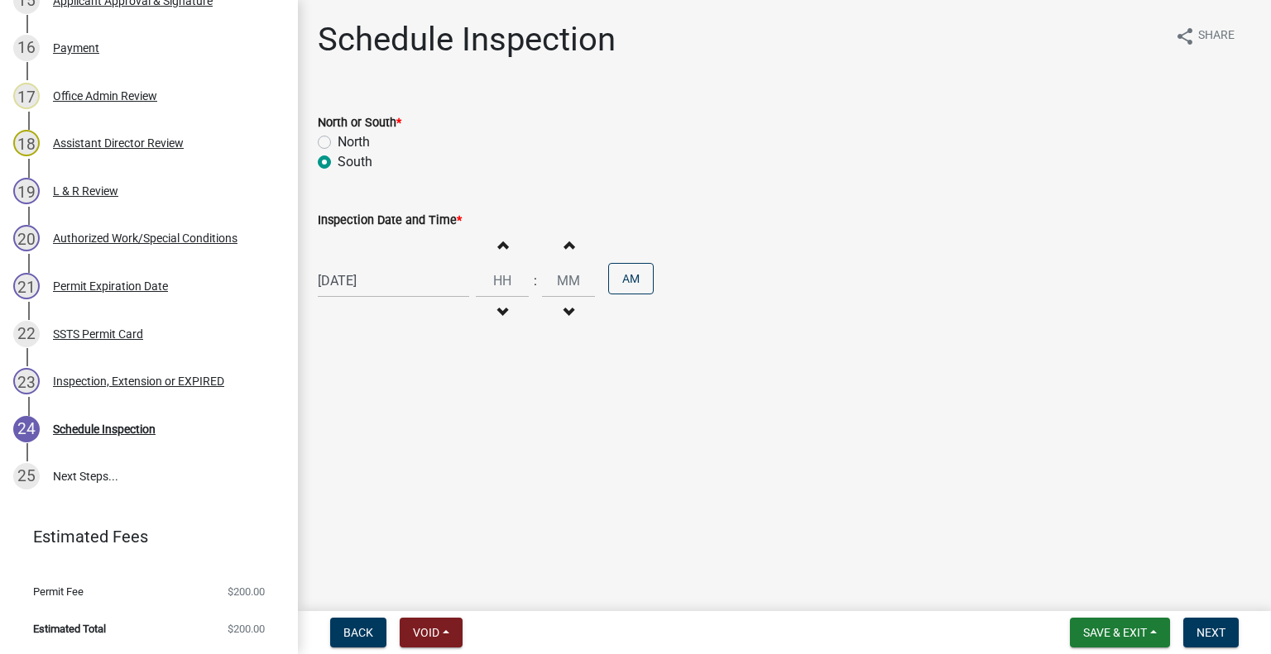
type input "11"
type input "00"
click at [498, 311] on span "button" at bounding box center [502, 312] width 8 height 13
type input "10"
click at [627, 278] on button "PM" at bounding box center [631, 278] width 46 height 31
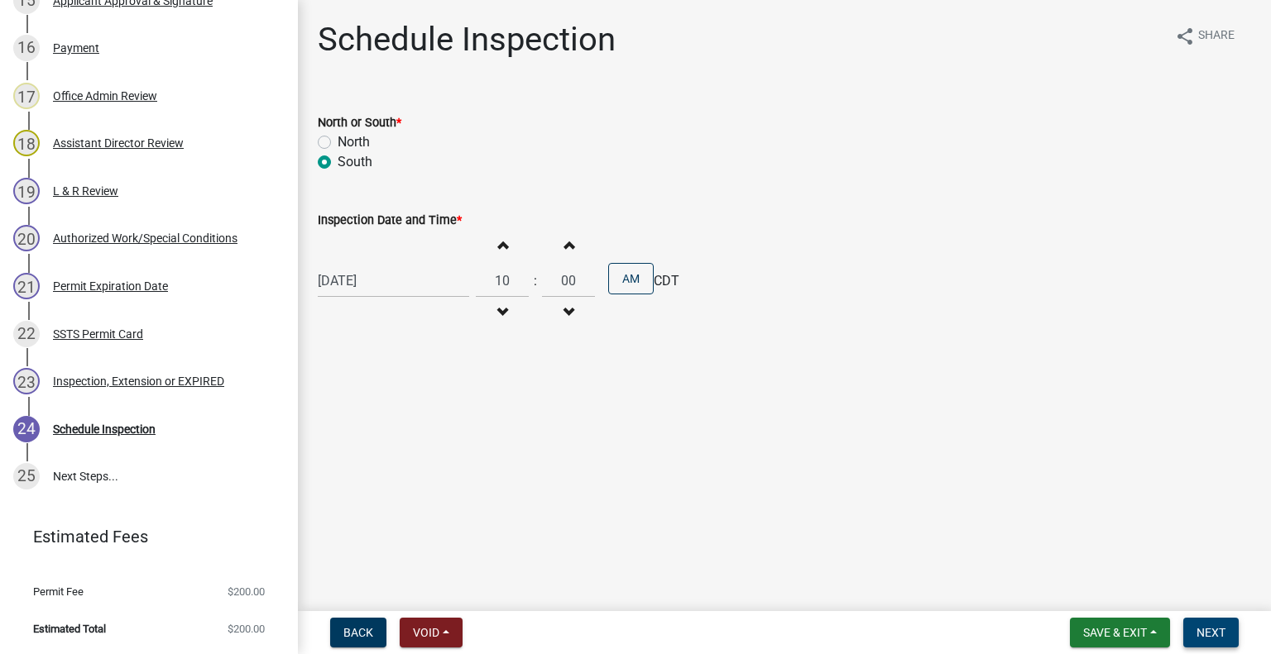
click at [1208, 637] on span "Next" at bounding box center [1210, 632] width 29 height 13
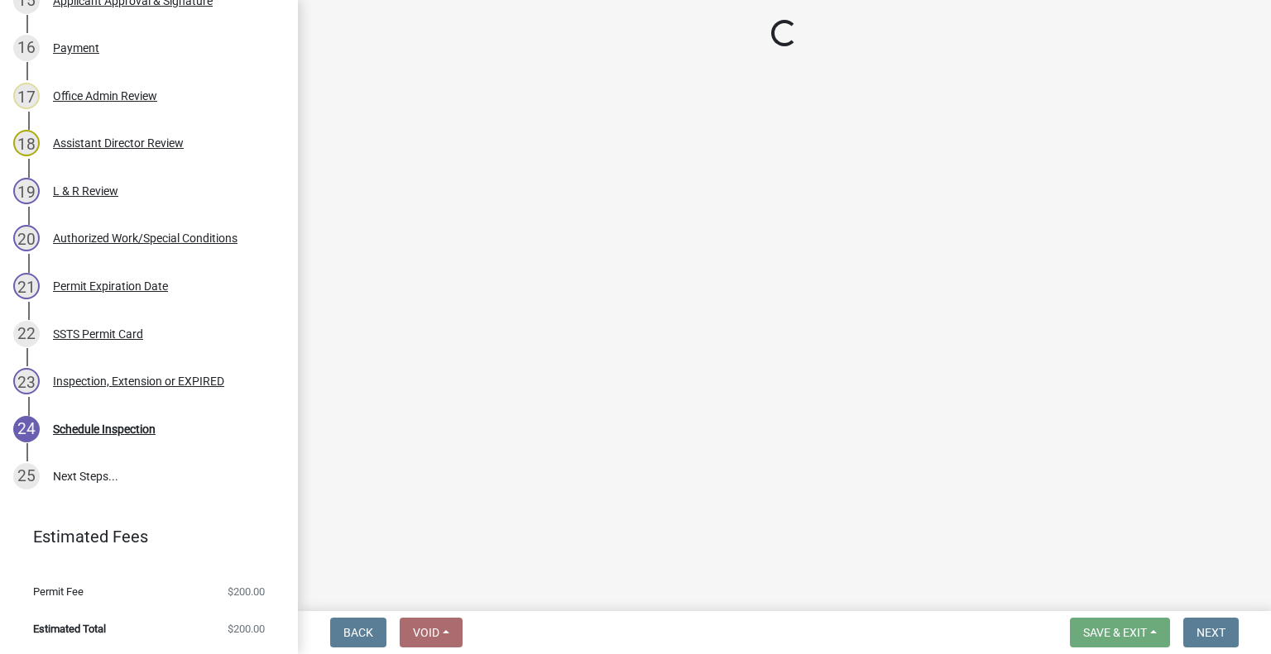
scroll to position [1177, 0]
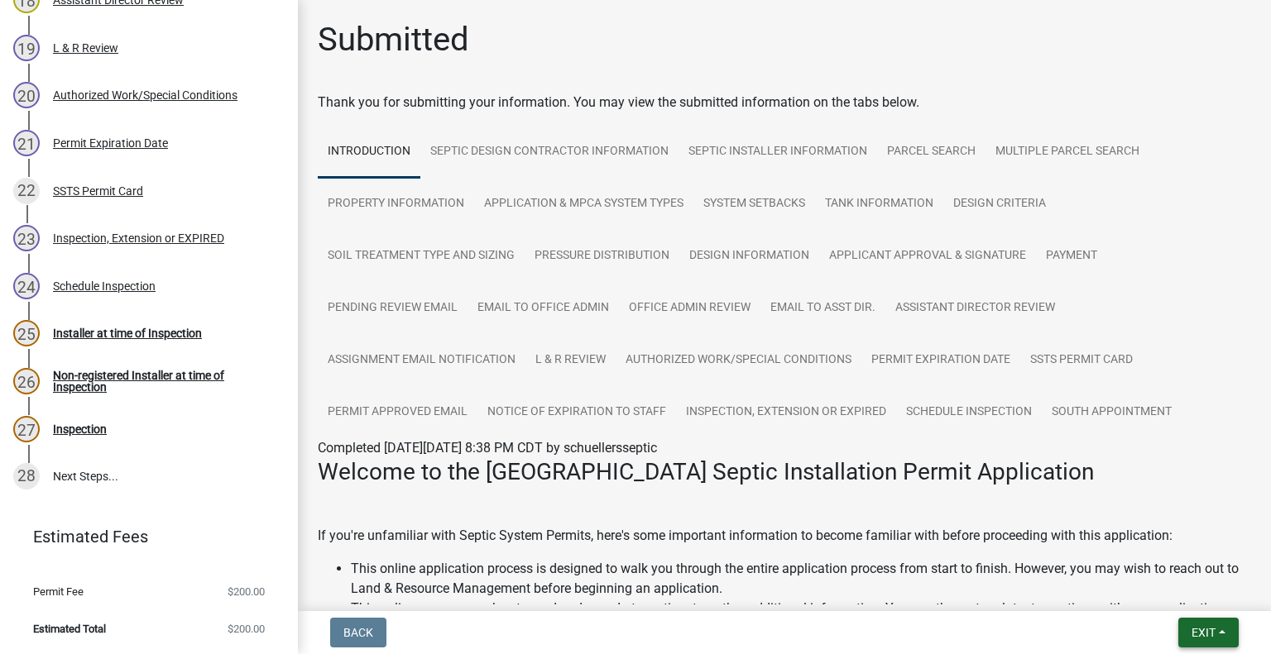
click at [1178, 631] on button "Exit" at bounding box center [1208, 633] width 60 height 30
click at [1165, 595] on button "Save & Exit" at bounding box center [1173, 590] width 132 height 40
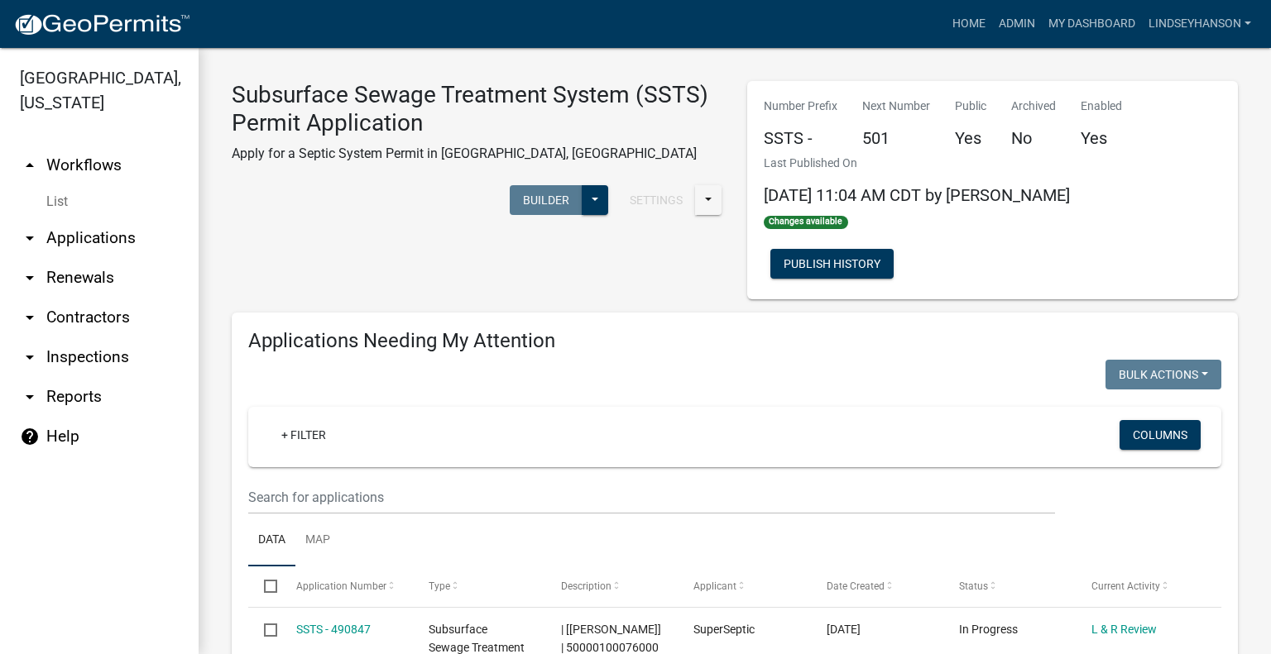
click at [133, 236] on link "arrow_drop_down Applications" at bounding box center [99, 238] width 199 height 40
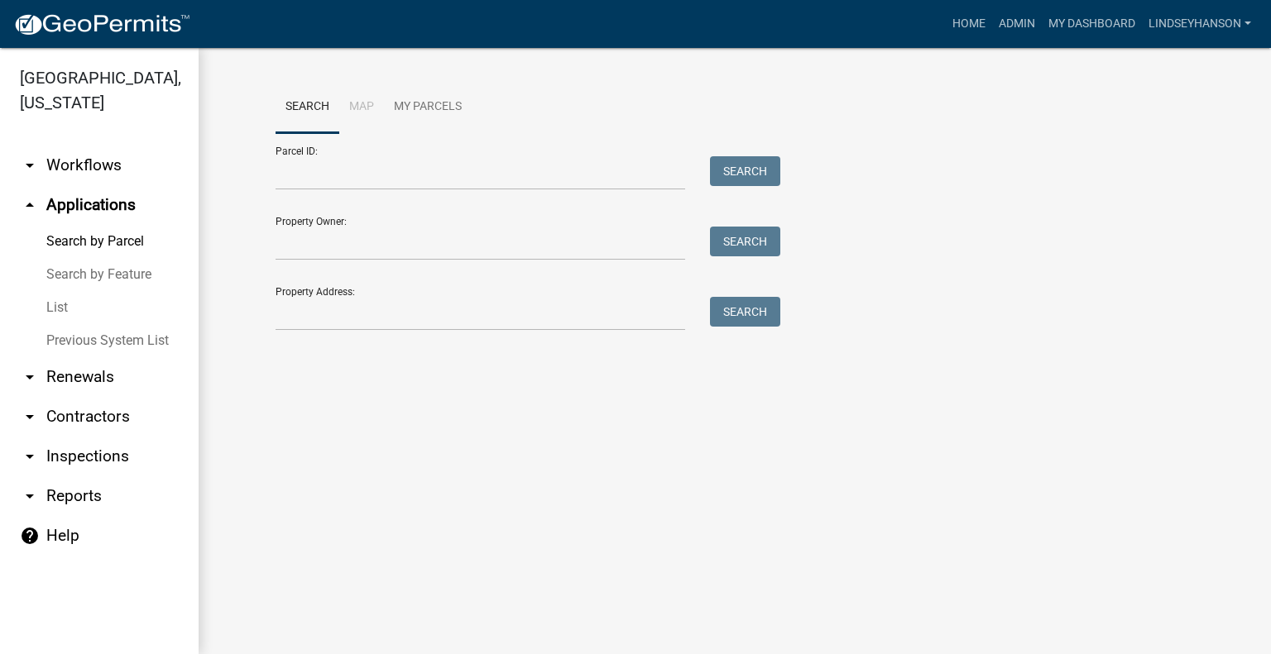
click at [132, 161] on link "arrow_drop_down Workflows" at bounding box center [99, 166] width 199 height 40
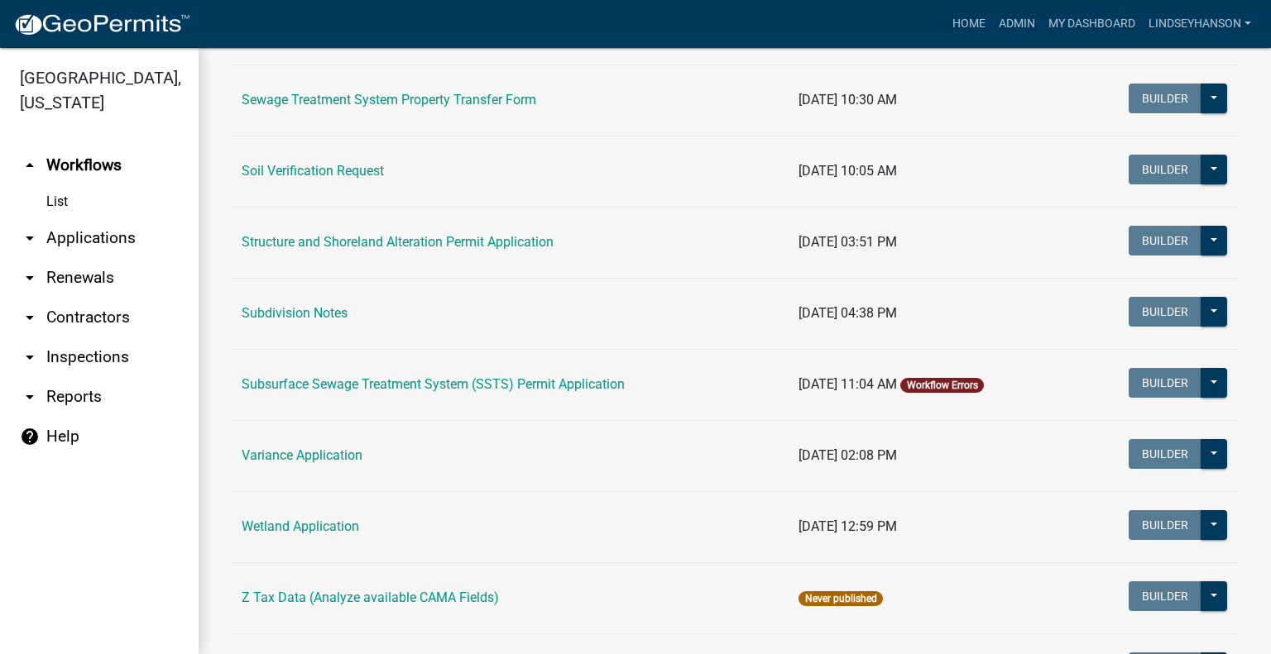
scroll to position [948, 0]
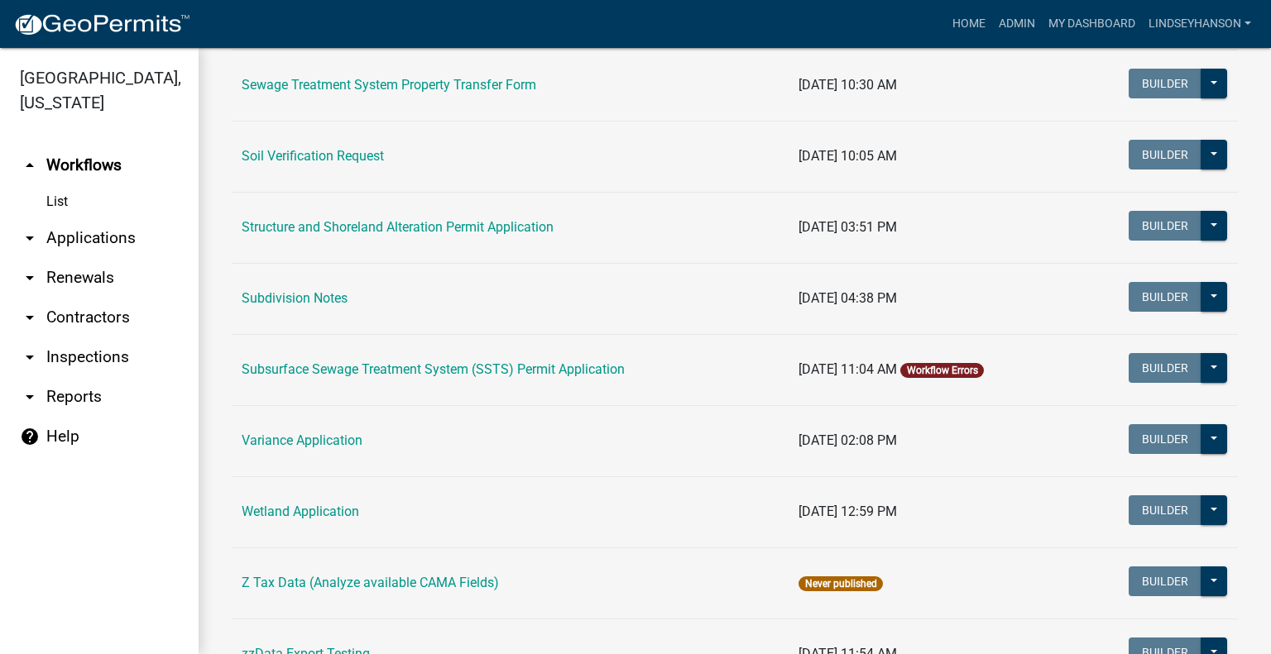
click at [448, 371] on link "Subsurface Sewage Treatment System (SSTS) Permit Application" at bounding box center [433, 370] width 383 height 16
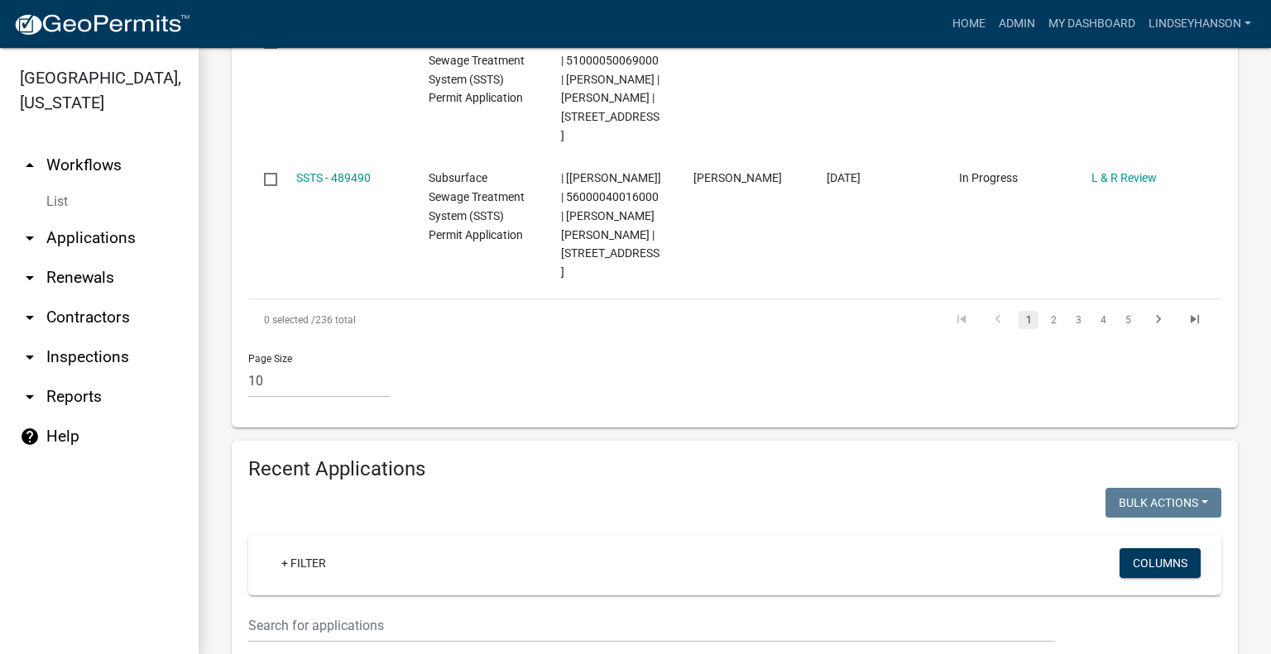
scroll to position [1876, 0]
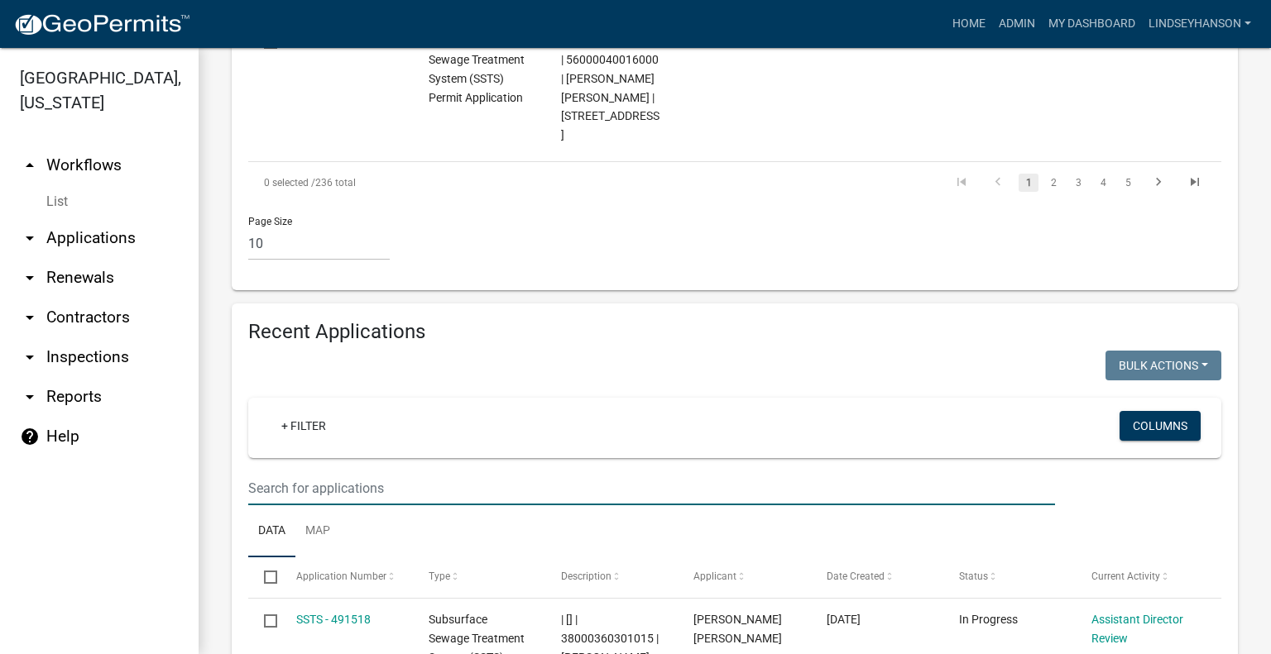
click at [827, 472] on input "text" at bounding box center [651, 489] width 807 height 34
type input "2025-387"
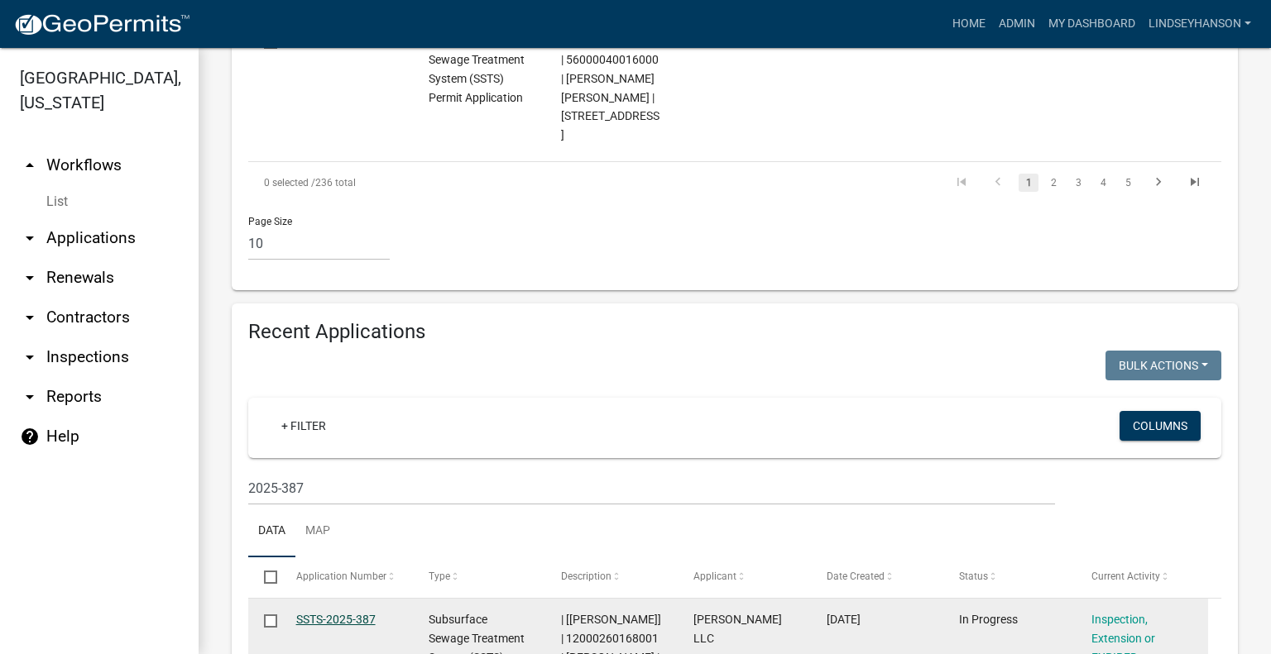
click at [357, 613] on link "SSTS-2025-387" at bounding box center [335, 619] width 79 height 13
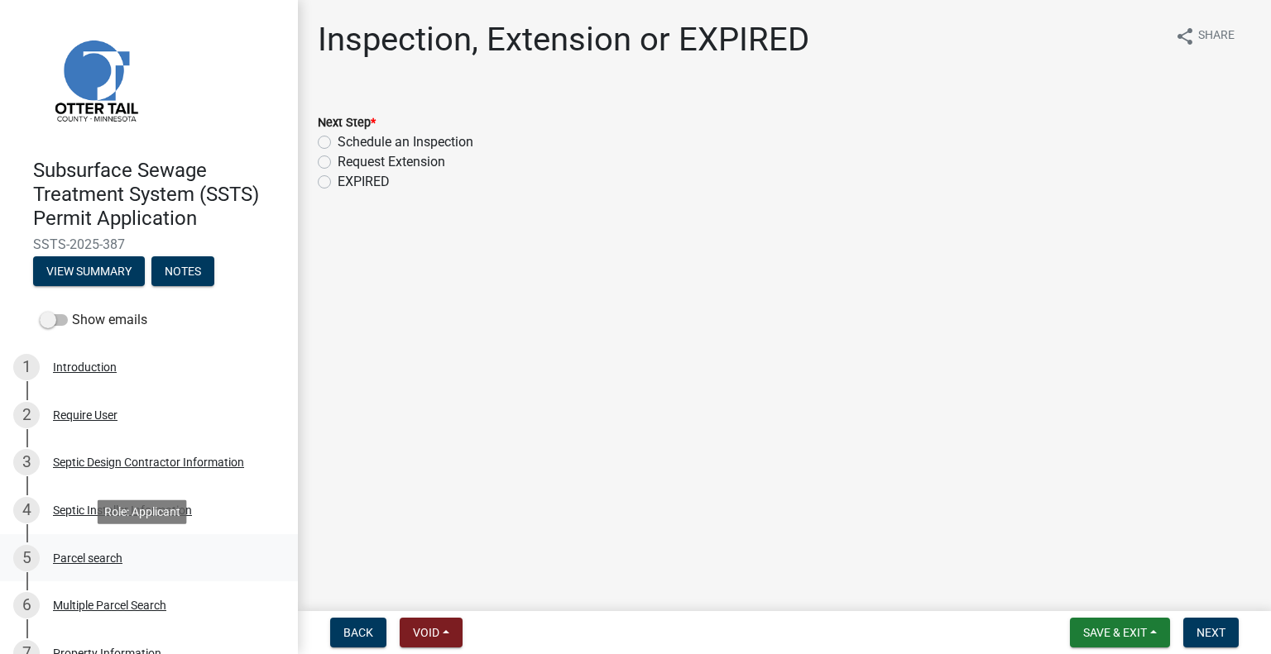
click at [129, 559] on div "5 Parcel search" at bounding box center [142, 558] width 258 height 26
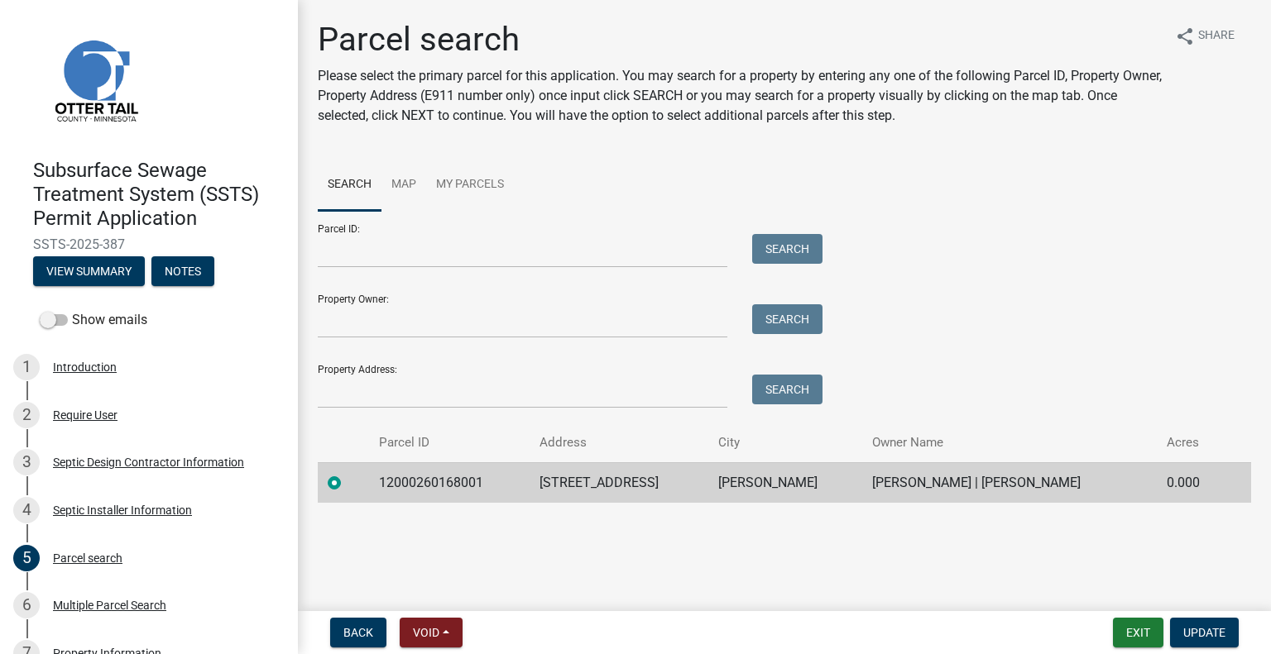
click at [435, 485] on td "12000260168001" at bounding box center [449, 482] width 161 height 41
copy td "12000260168001"
click at [630, 474] on td "[STREET_ADDRESS]" at bounding box center [619, 482] width 180 height 41
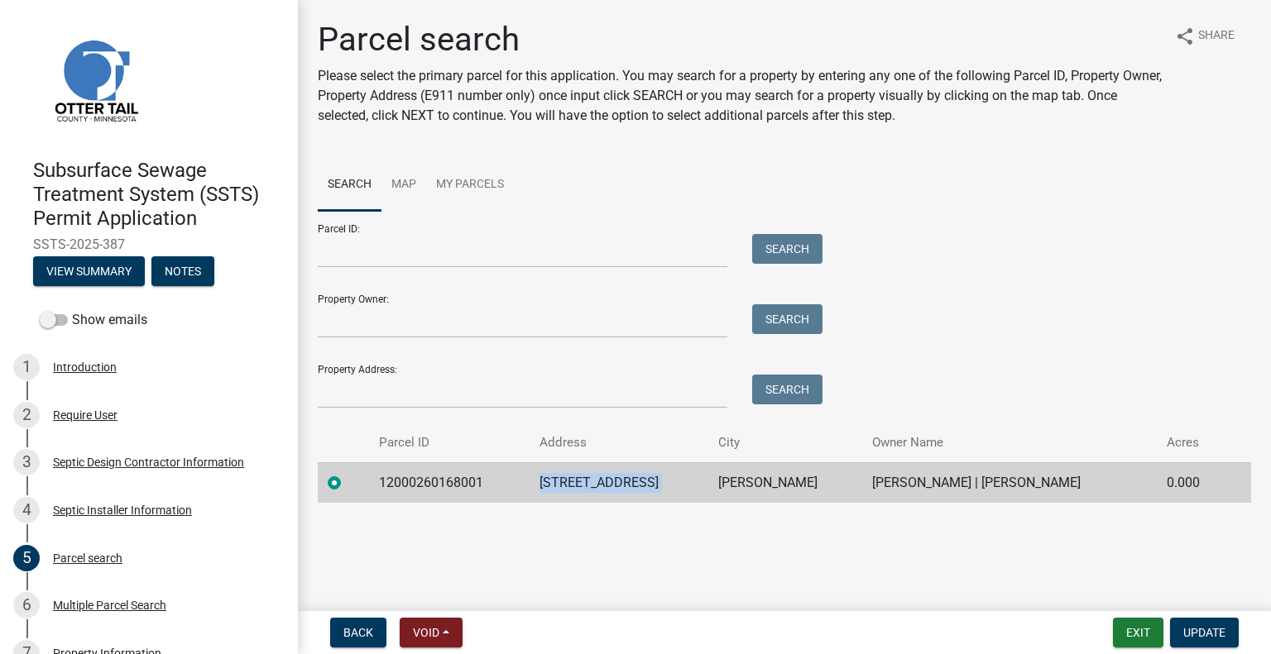
click at [630, 474] on td "[STREET_ADDRESS]" at bounding box center [619, 482] width 180 height 41
copy td "[STREET_ADDRESS]"
click at [750, 485] on td "[PERSON_NAME]" at bounding box center [785, 482] width 154 height 41
click at [939, 482] on td "[PERSON_NAME] | [PERSON_NAME]" at bounding box center [1009, 482] width 295 height 41
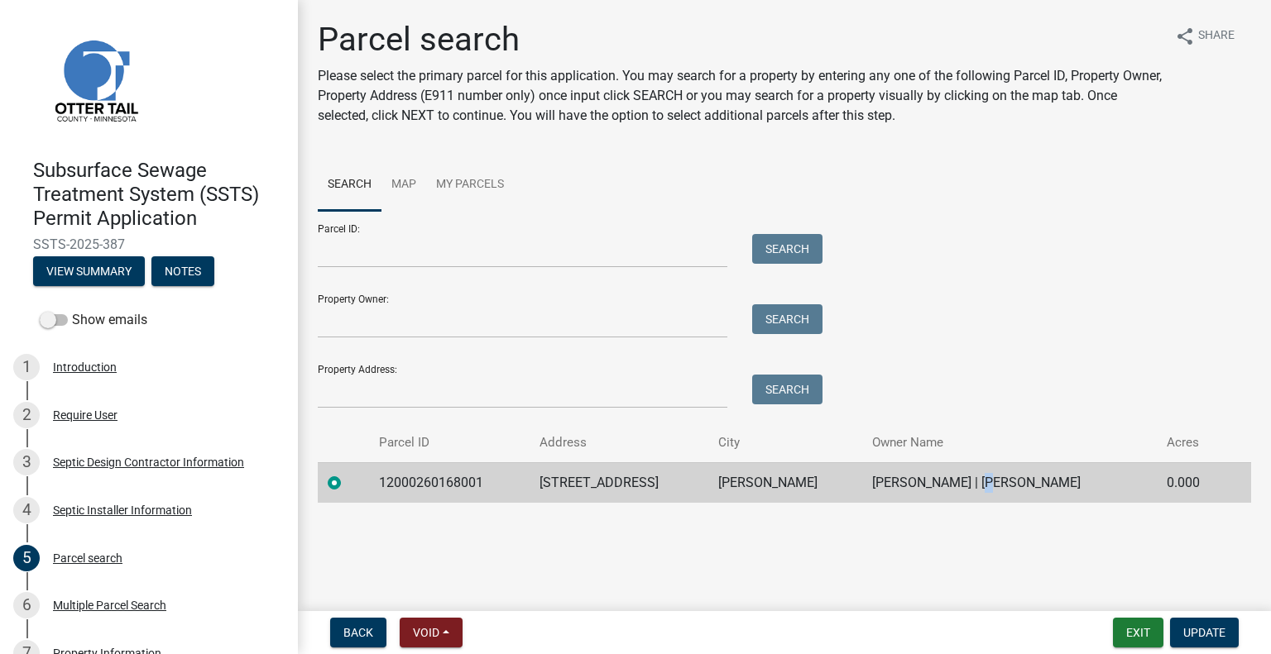
click at [939, 482] on td "[PERSON_NAME] | [PERSON_NAME]" at bounding box center [1009, 482] width 295 height 41
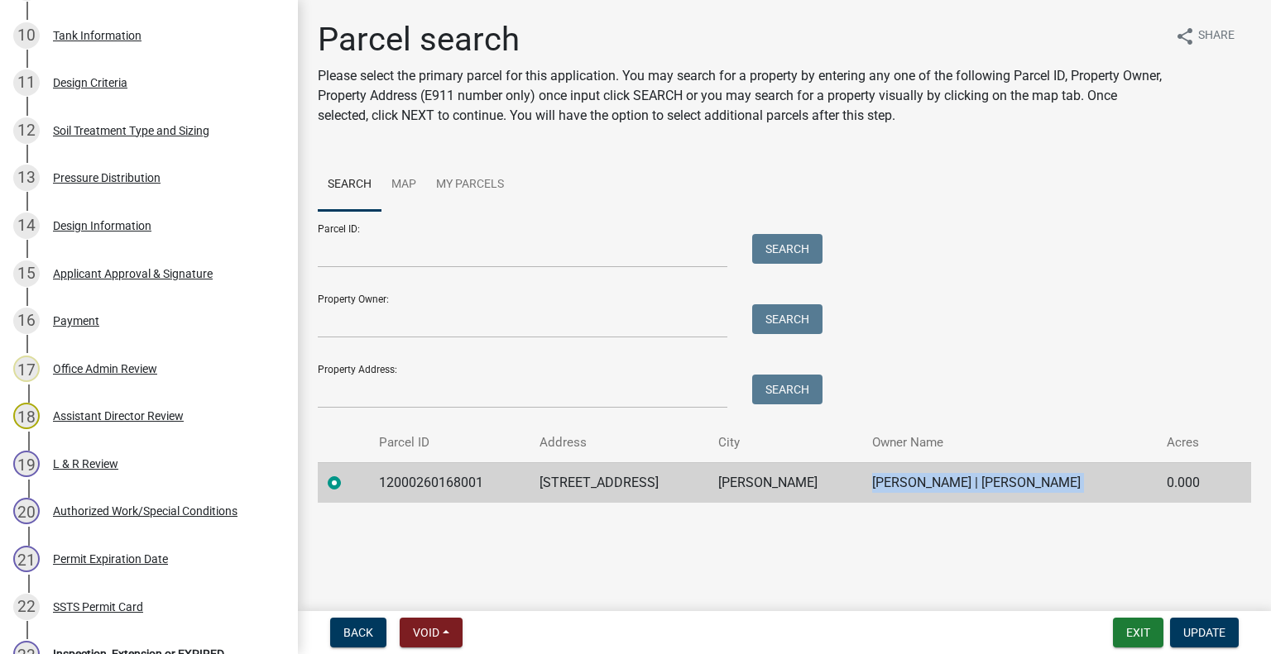
scroll to position [986, 0]
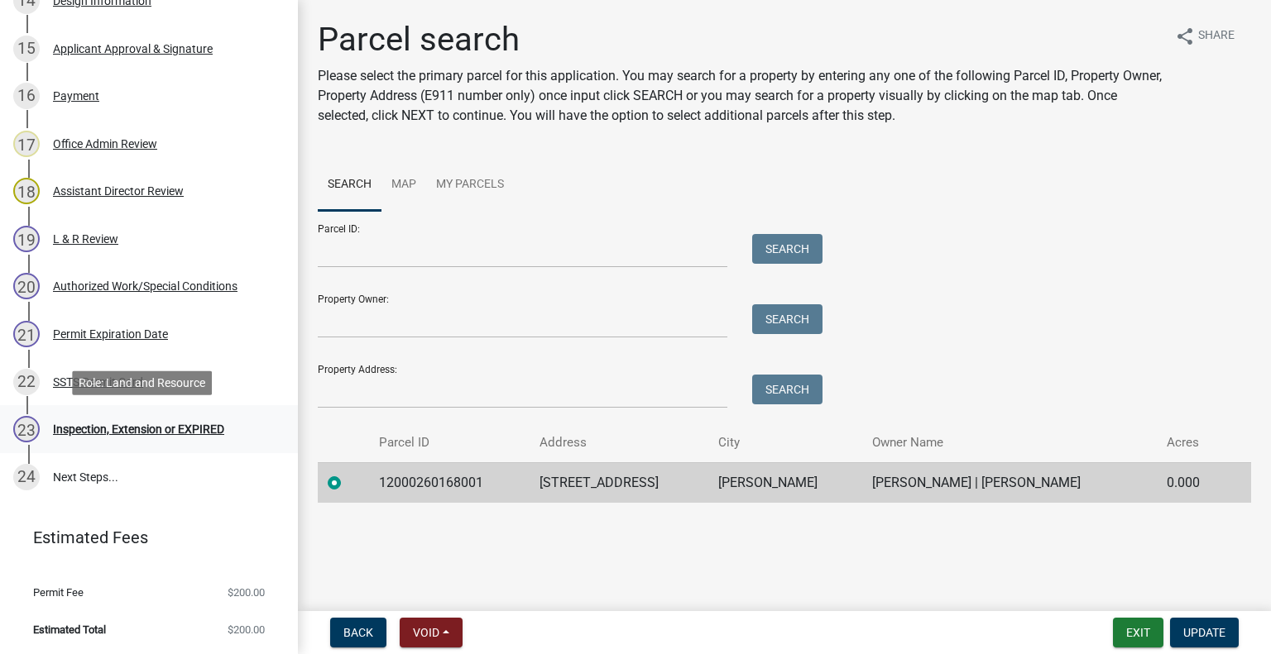
click at [203, 433] on div "Inspection, Extension or EXPIRED" at bounding box center [138, 430] width 171 height 12
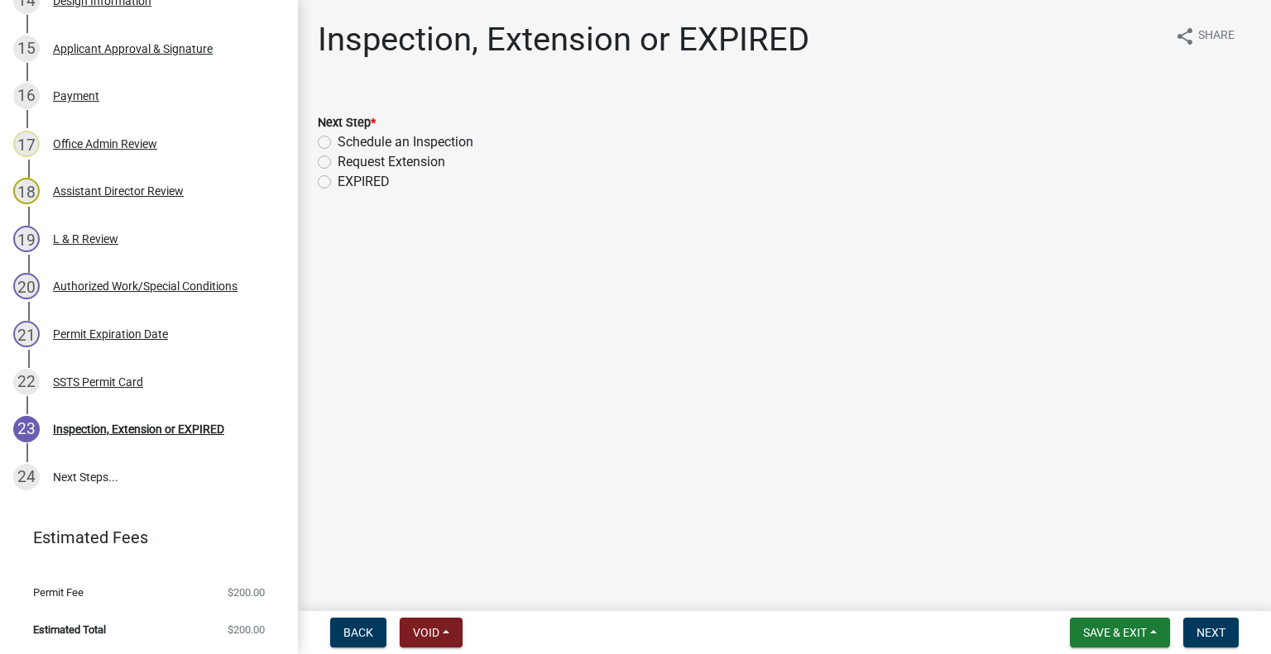
click at [434, 141] on label "Schedule an Inspection" at bounding box center [406, 142] width 136 height 20
click at [348, 141] on input "Schedule an Inspection" at bounding box center [343, 137] width 11 height 11
radio input "true"
click at [1203, 630] on span "Next" at bounding box center [1210, 632] width 29 height 13
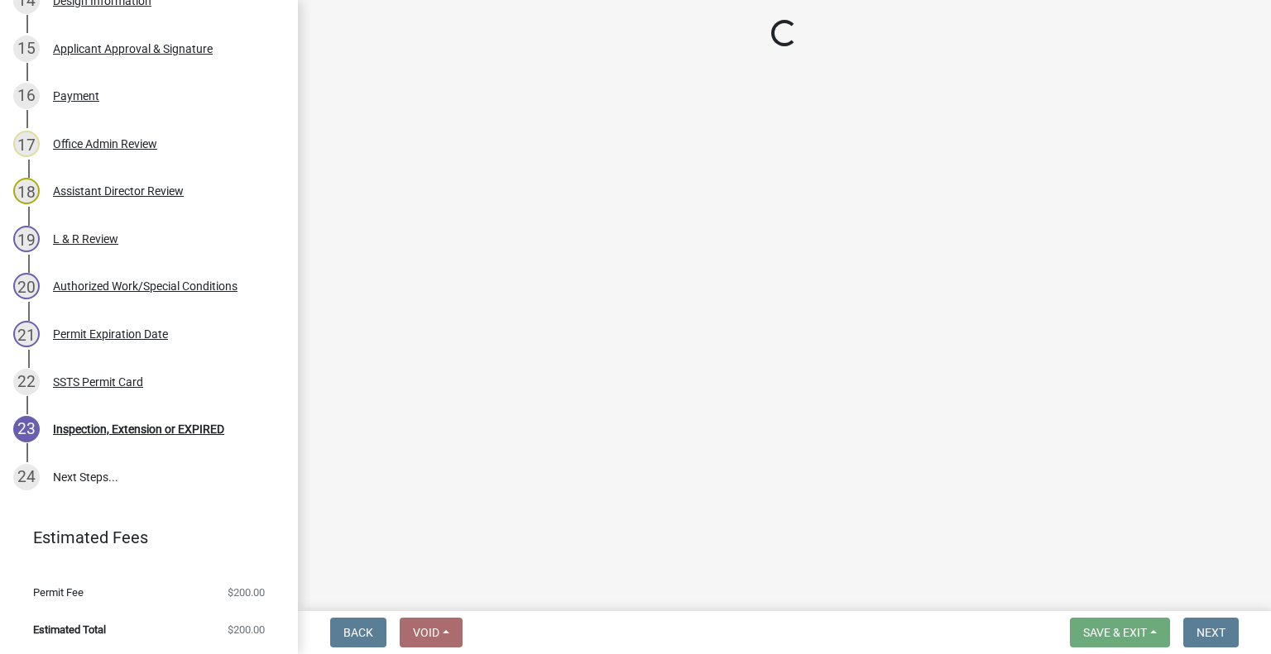
scroll to position [1034, 0]
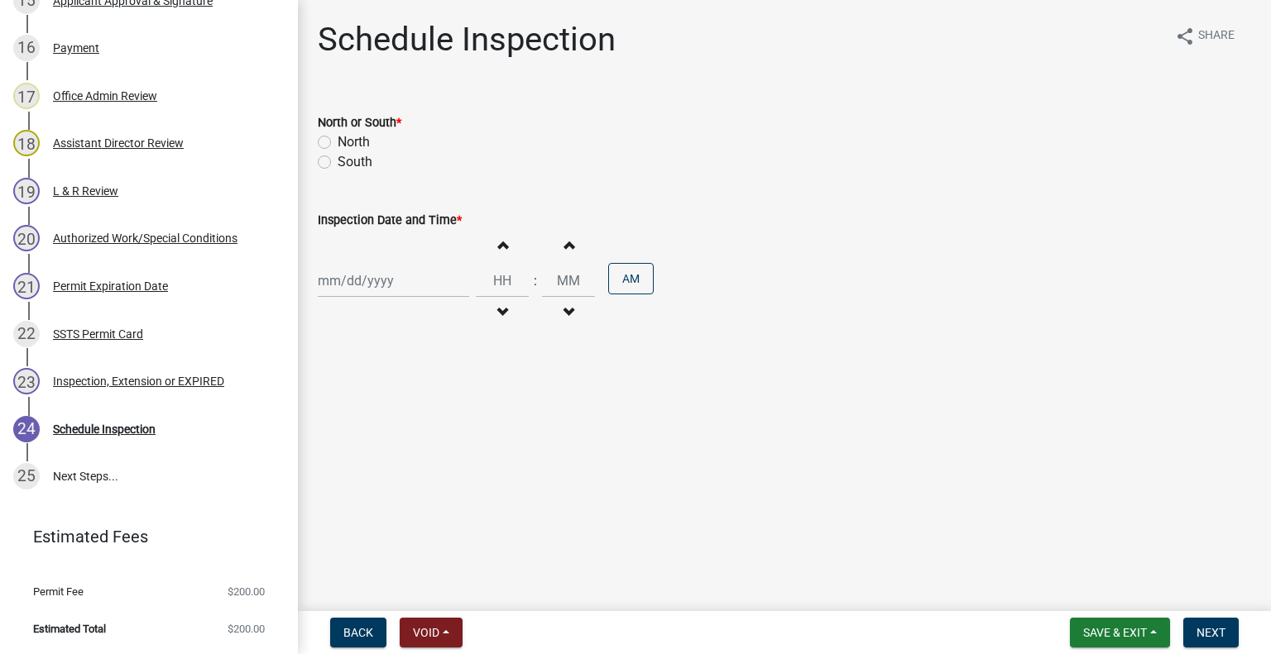
click at [351, 134] on label "North" at bounding box center [354, 142] width 32 height 20
click at [348, 134] on input "North" at bounding box center [343, 137] width 11 height 11
radio input "true"
click at [381, 298] on div at bounding box center [393, 281] width 151 height 34
select select "10"
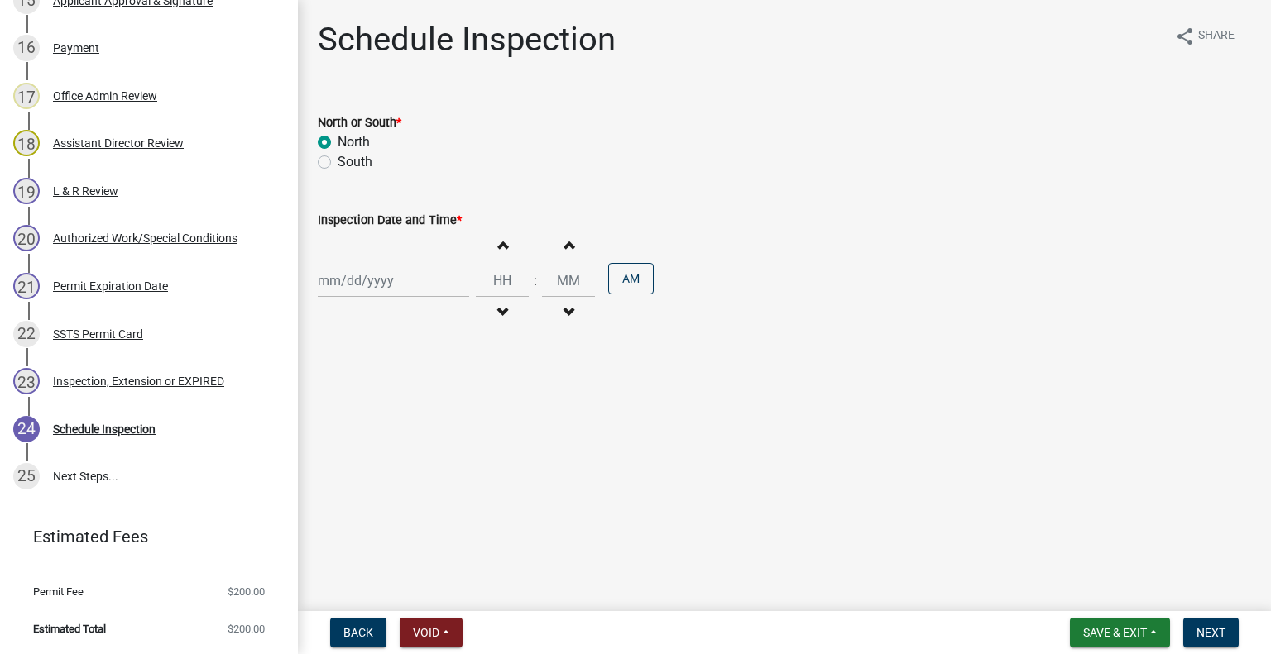
select select "2025"
drag, startPoint x: 364, startPoint y: 414, endPoint x: 449, endPoint y: 328, distance: 121.1
click at [367, 414] on div "14" at bounding box center [360, 422] width 26 height 26
type input "[DATE]"
click at [491, 314] on button "Decrement hours" at bounding box center [502, 313] width 35 height 30
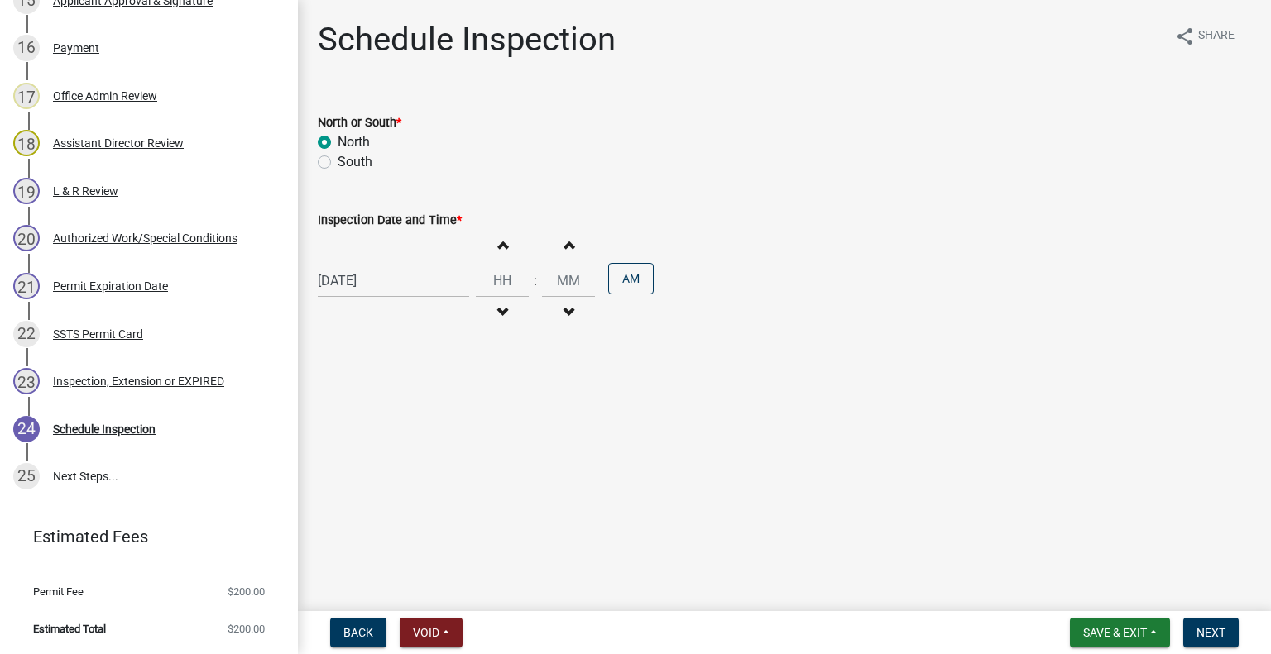
type input "11"
type input "00"
click at [625, 280] on button "PM" at bounding box center [631, 278] width 46 height 31
click at [1213, 626] on span "Next" at bounding box center [1210, 632] width 29 height 13
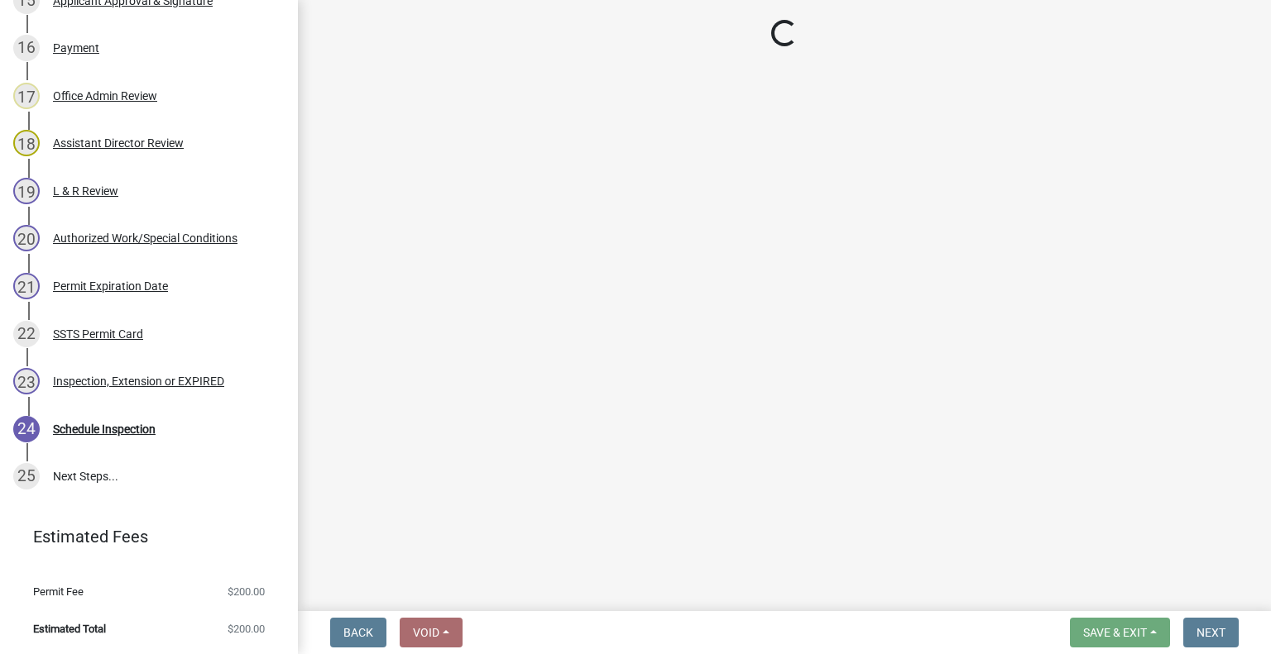
scroll to position [1177, 0]
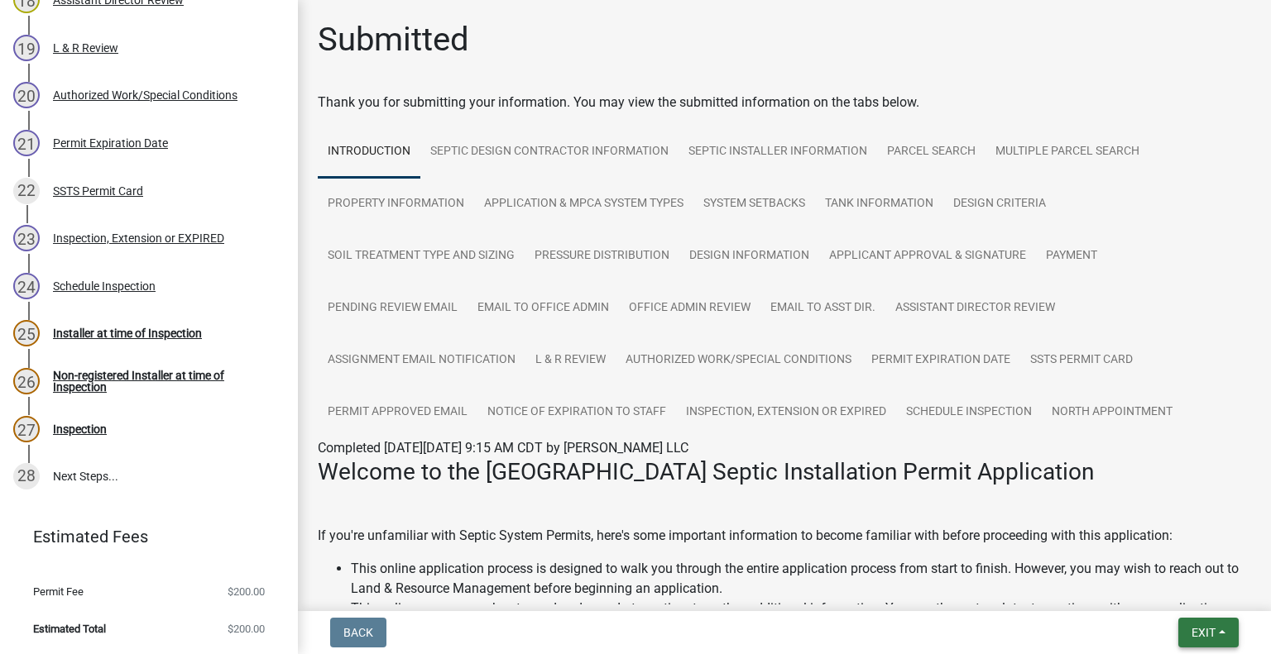
click at [1178, 624] on button "Exit" at bounding box center [1208, 633] width 60 height 30
click at [1143, 597] on button "Save & Exit" at bounding box center [1173, 590] width 132 height 40
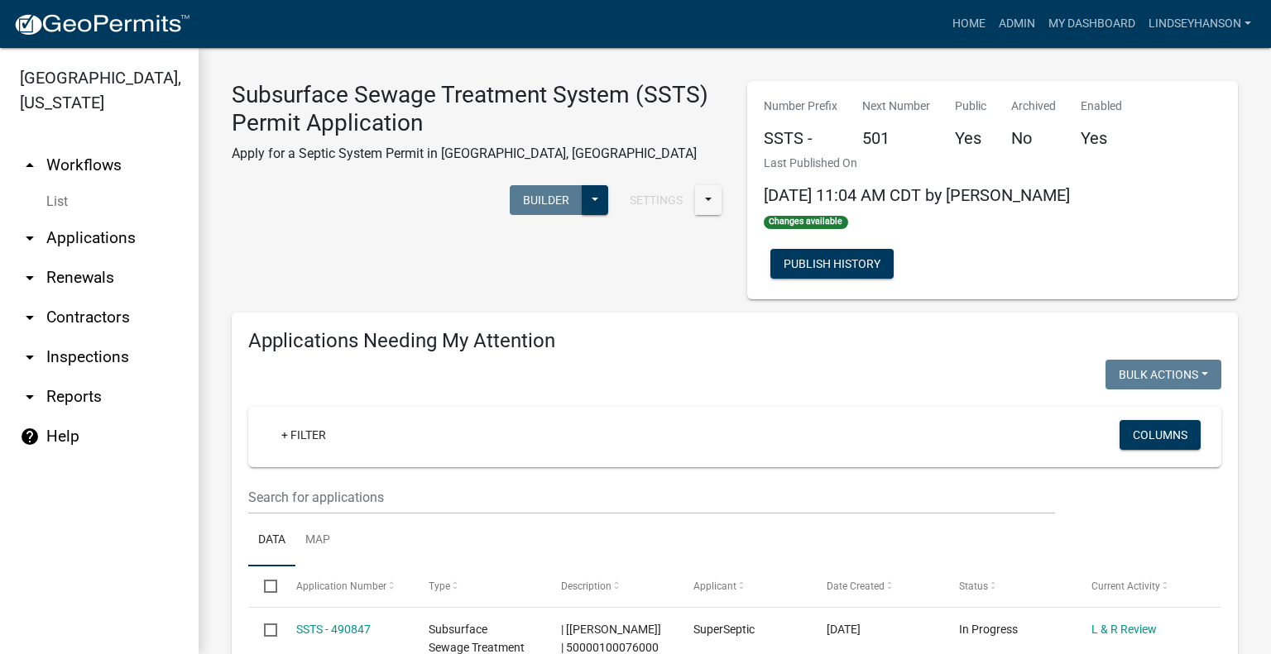
click at [126, 232] on link "arrow_drop_down Applications" at bounding box center [99, 238] width 199 height 40
